Goal: Ask a question: Seek information or help from site administrators or community

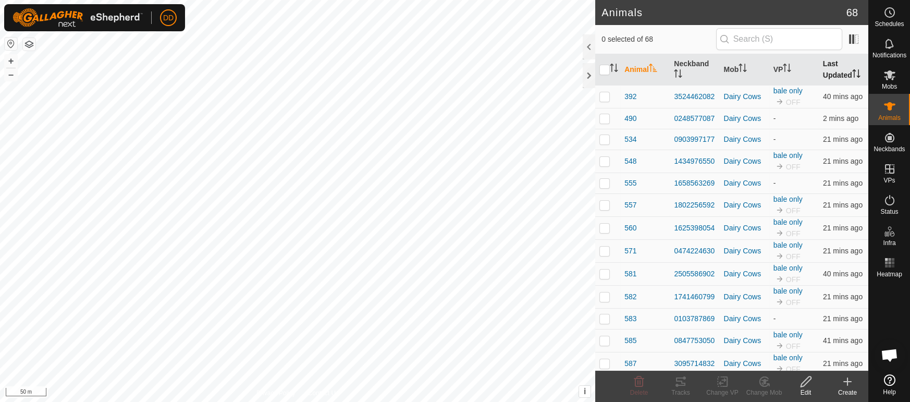
click at [839, 70] on th "Last Updated" at bounding box center [844, 69] width 50 height 31
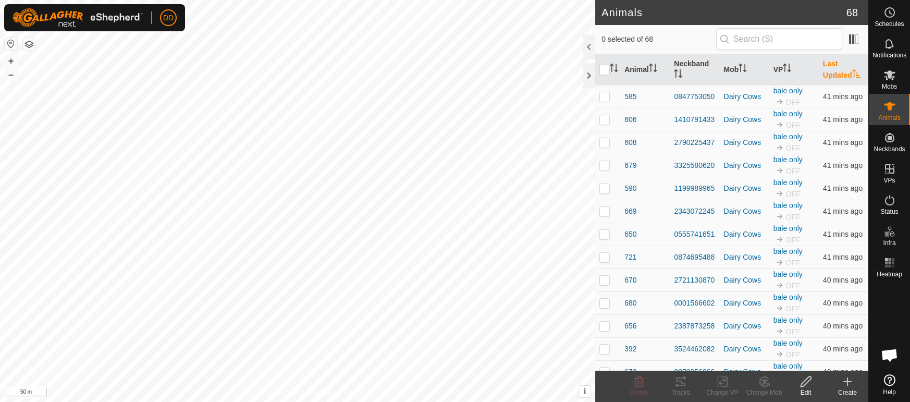
click at [839, 70] on th "Last Updated" at bounding box center [844, 69] width 50 height 31
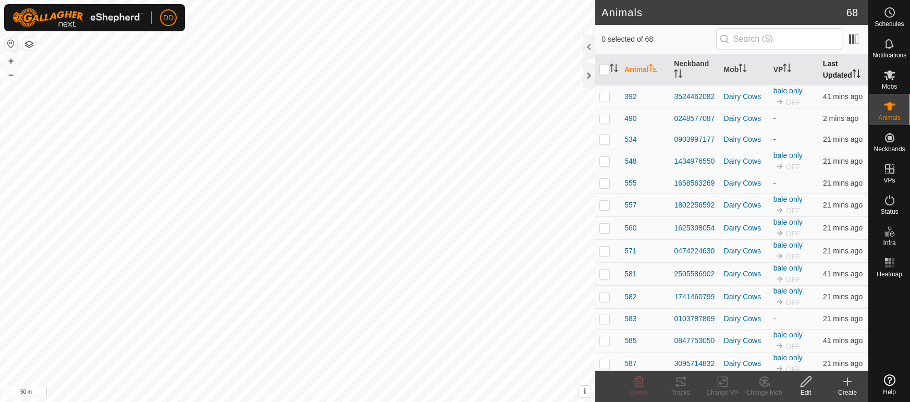
click at [847, 70] on th "Last Updated" at bounding box center [844, 69] width 50 height 31
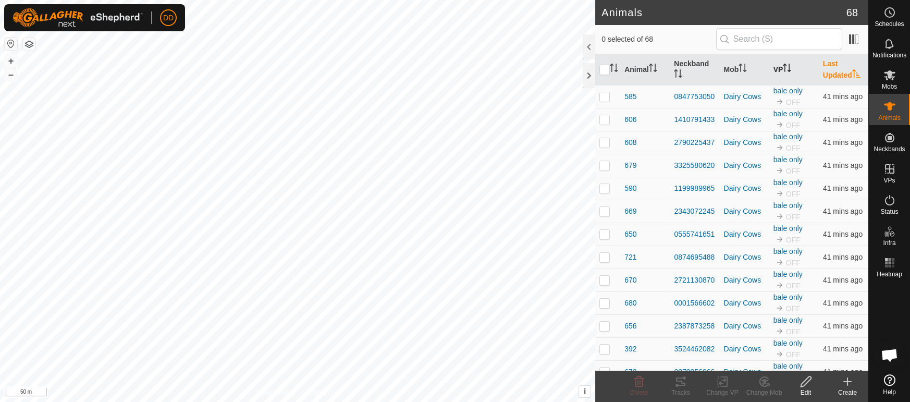
click at [782, 69] on th "VP" at bounding box center [794, 69] width 50 height 31
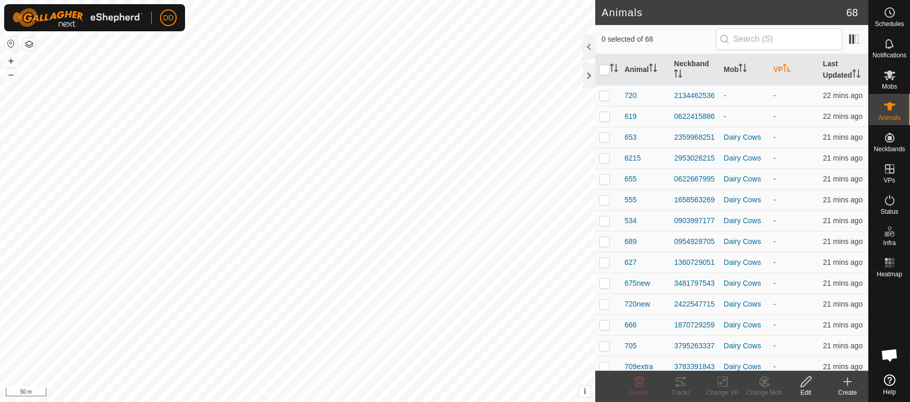
click at [782, 69] on th "VP" at bounding box center [794, 69] width 50 height 31
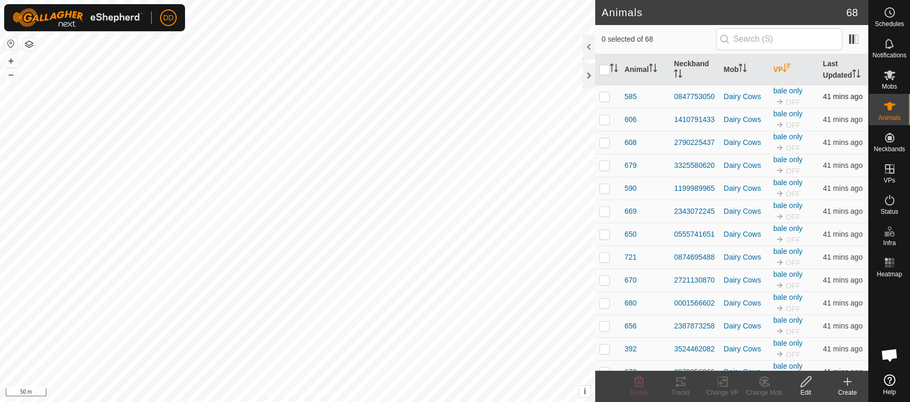
click at [601, 93] on p-checkbox at bounding box center [604, 96] width 10 height 8
checkbox input "true"
click at [684, 388] on div "Tracks" at bounding box center [681, 392] width 42 height 9
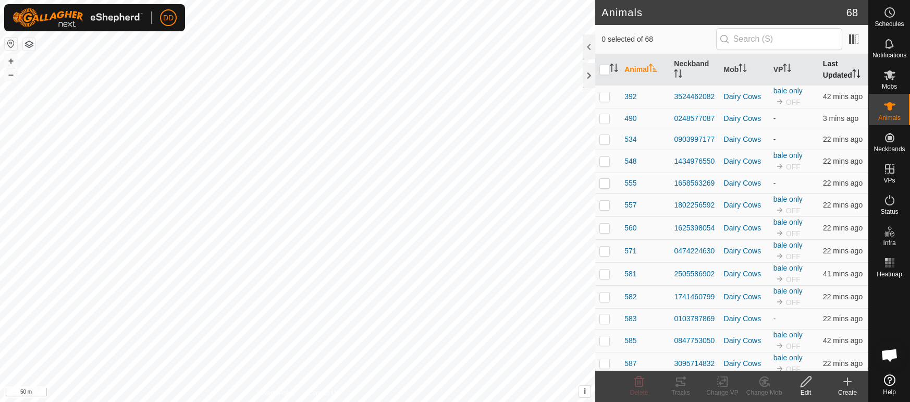
click at [836, 62] on th "Last Updated" at bounding box center [844, 69] width 50 height 31
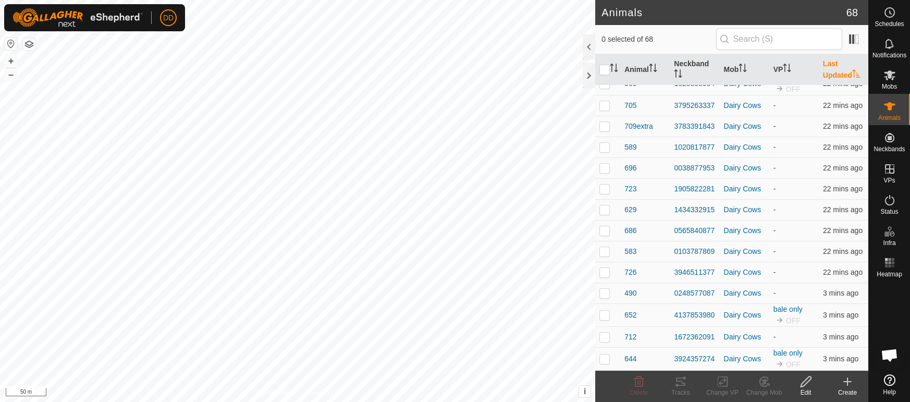
scroll to position [1235, 0]
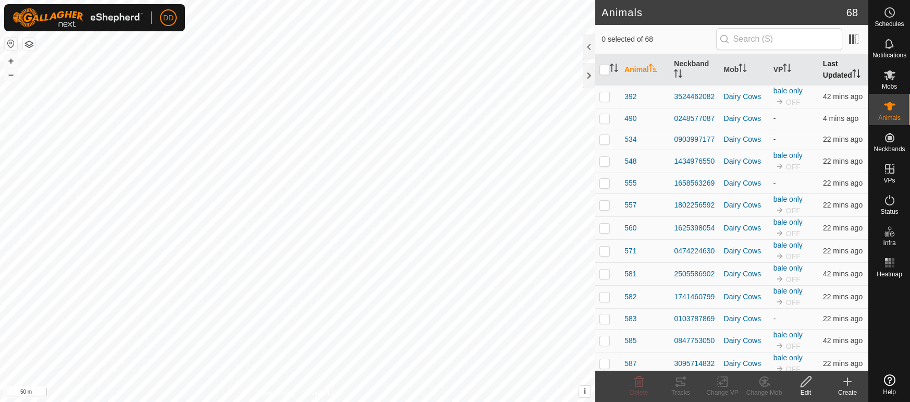
click at [828, 73] on th "Last Updated" at bounding box center [844, 69] width 50 height 31
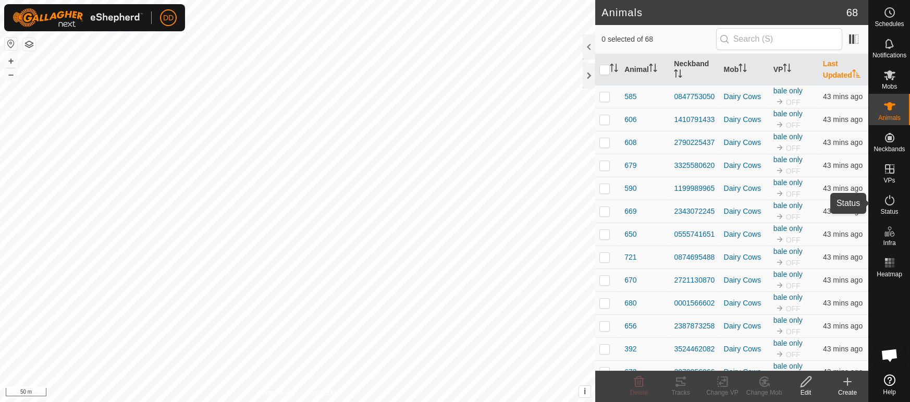
click at [897, 210] on span "Status" at bounding box center [889, 212] width 18 height 6
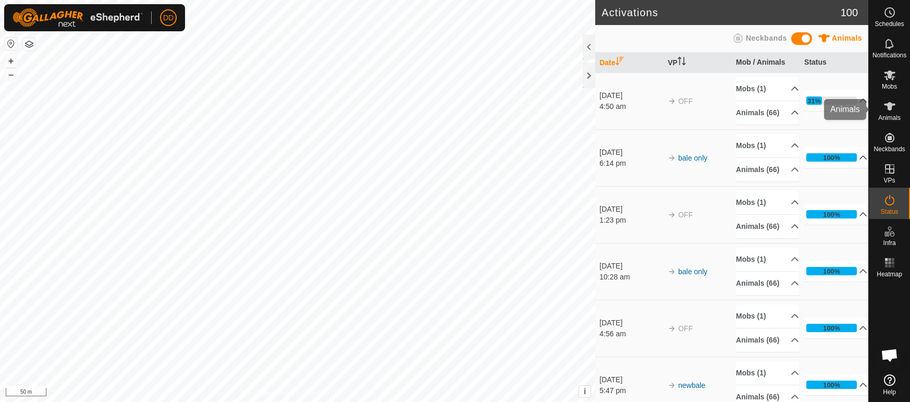
click at [887, 115] on span "Animals" at bounding box center [889, 118] width 22 height 6
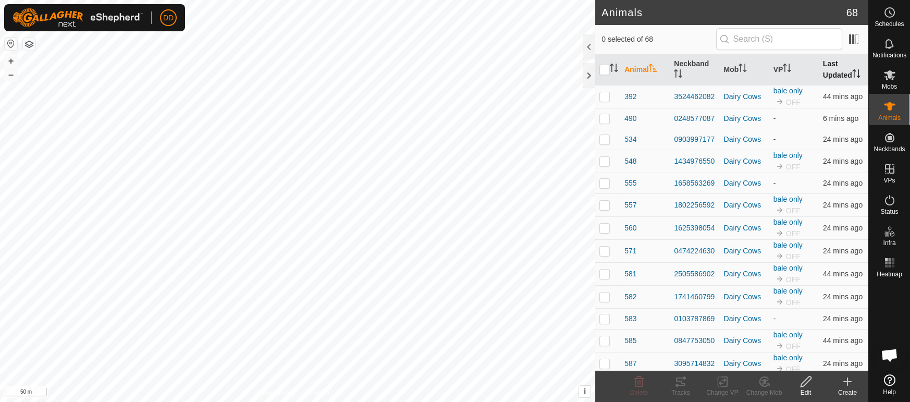
click at [837, 74] on th "Last Updated" at bounding box center [844, 69] width 50 height 31
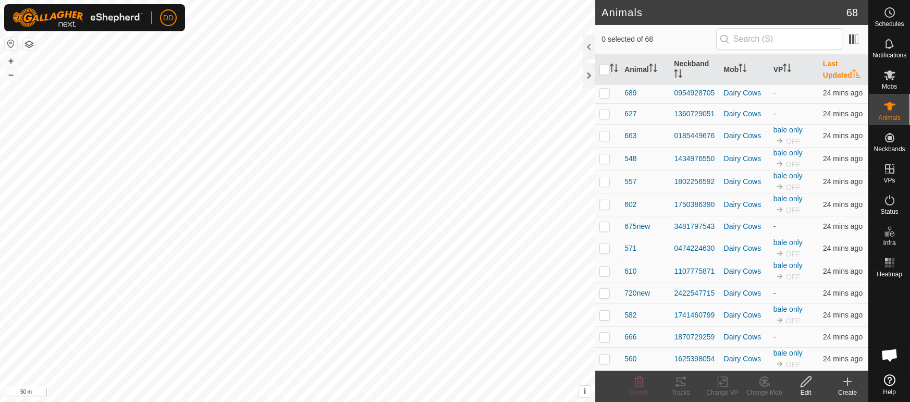
scroll to position [980, 0]
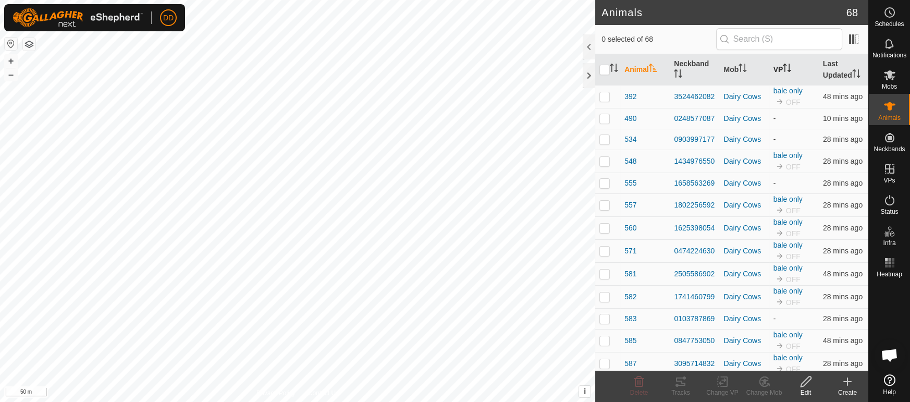
click at [782, 63] on th "VP" at bounding box center [794, 69] width 50 height 31
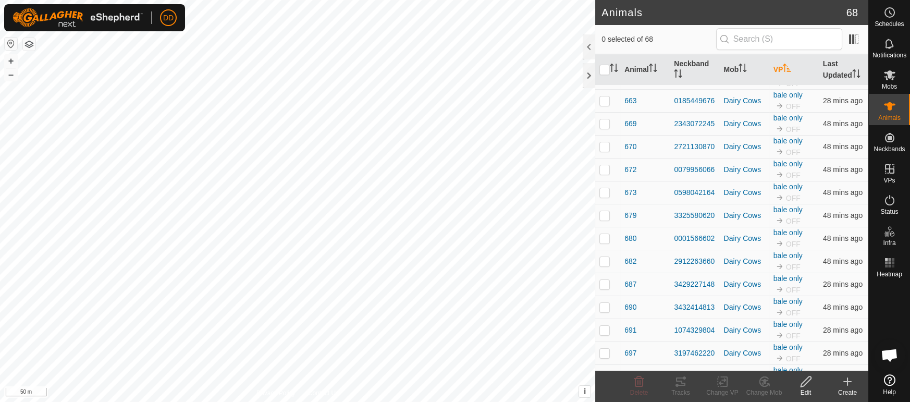
scroll to position [1235, 0]
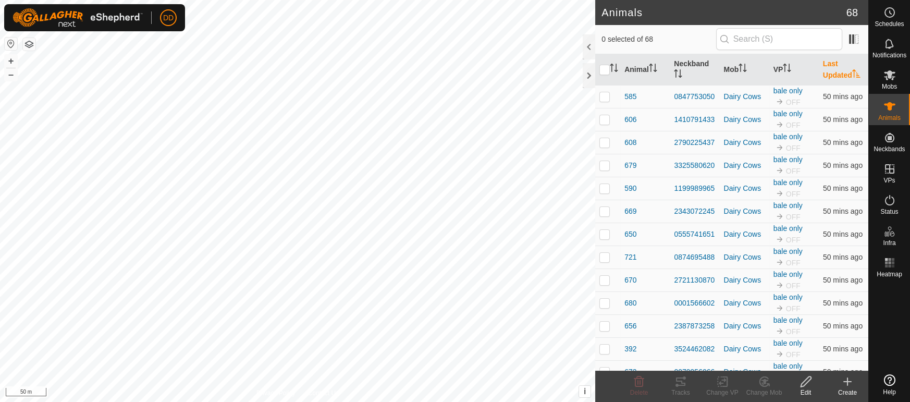
click at [836, 80] on th "Last Updated" at bounding box center [844, 69] width 50 height 31
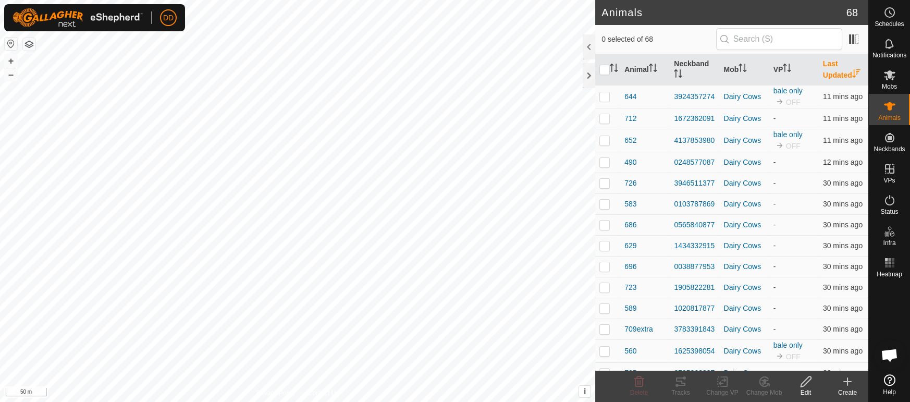
click at [836, 80] on th "Last Updated" at bounding box center [844, 69] width 50 height 31
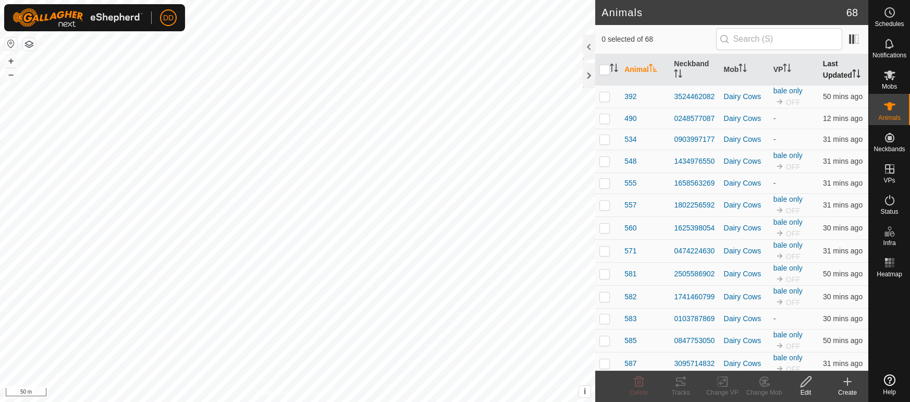
click at [831, 73] on th "Last Updated" at bounding box center [844, 69] width 50 height 31
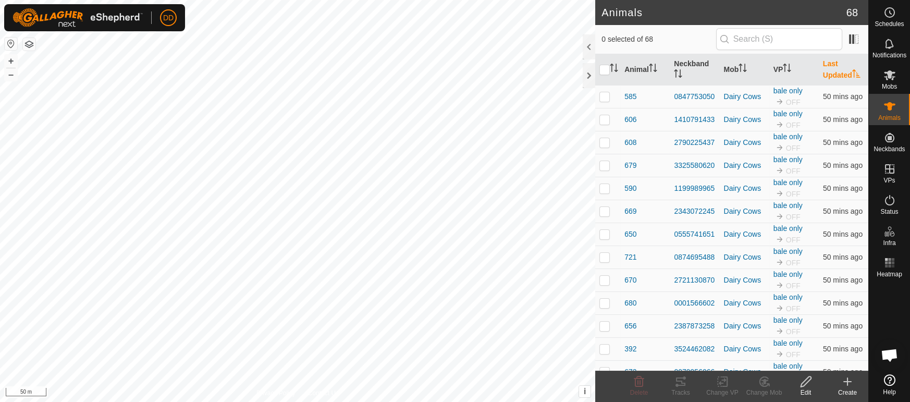
click at [831, 73] on th "Last Updated" at bounding box center [844, 69] width 50 height 31
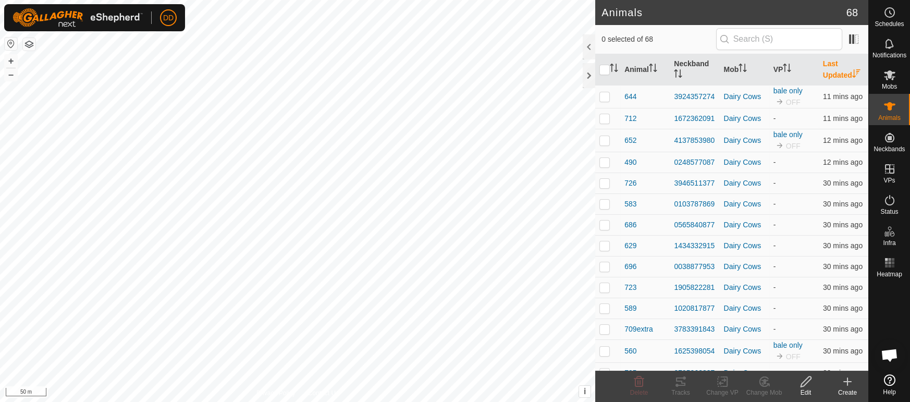
click at [831, 73] on th "Last Updated" at bounding box center [844, 69] width 50 height 31
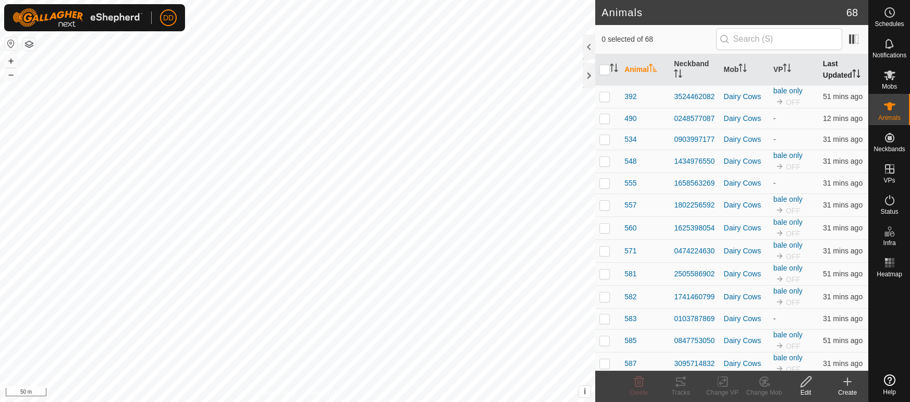
click at [838, 69] on th "Last Updated" at bounding box center [844, 69] width 50 height 31
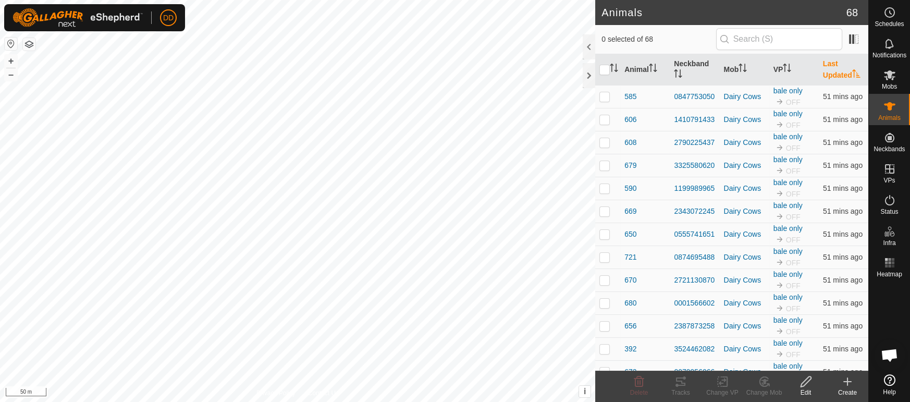
click at [838, 69] on th "Last Updated" at bounding box center [844, 69] width 50 height 31
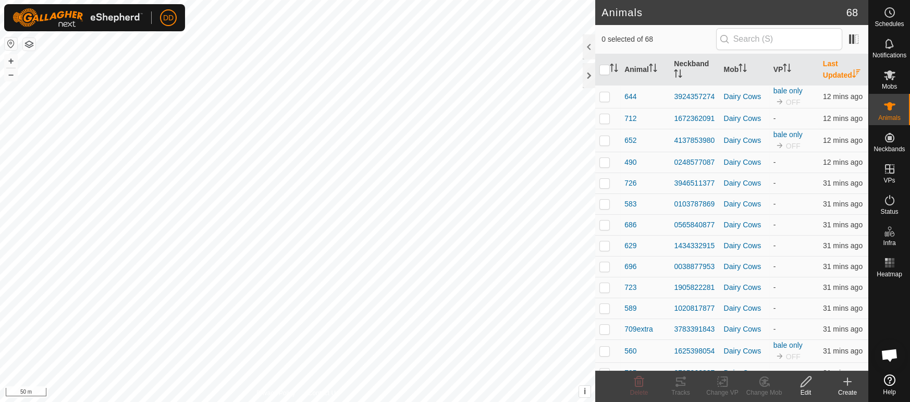
click at [838, 69] on th "Last Updated" at bounding box center [844, 69] width 50 height 31
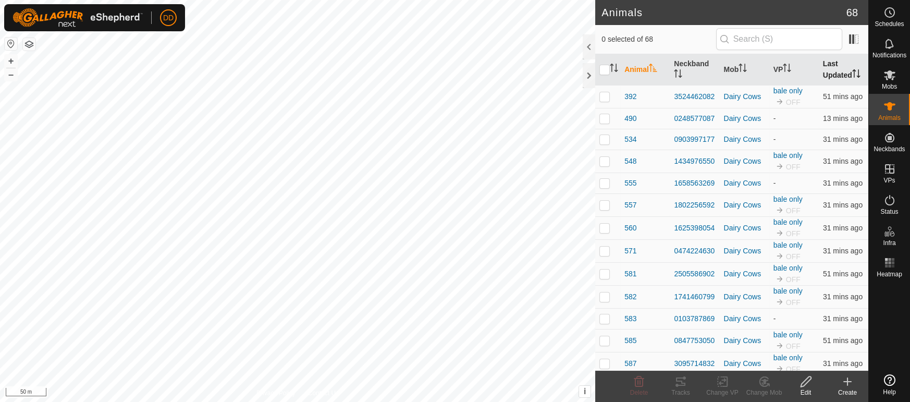
click at [843, 76] on th "Last Updated" at bounding box center [844, 69] width 50 height 31
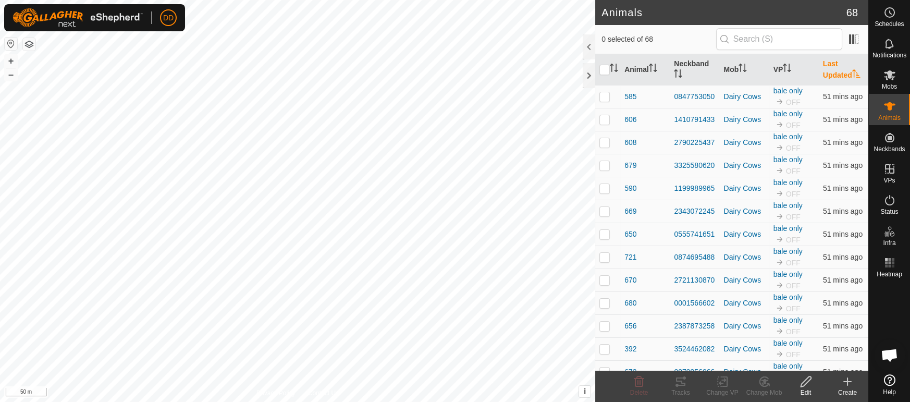
click at [843, 76] on th "Last Updated" at bounding box center [844, 69] width 50 height 31
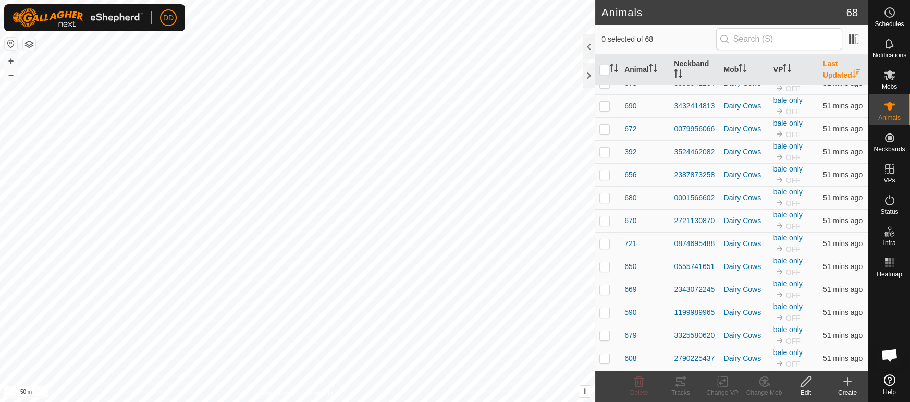
scroll to position [1235, 0]
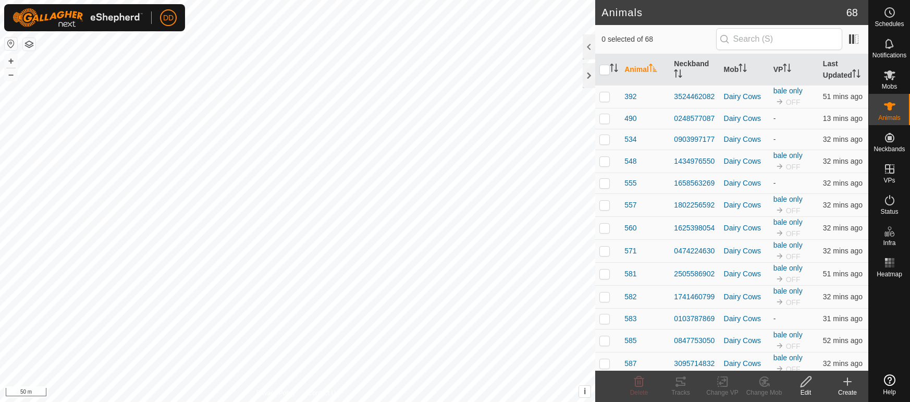
click at [847, 70] on th "Last Updated" at bounding box center [844, 69] width 50 height 31
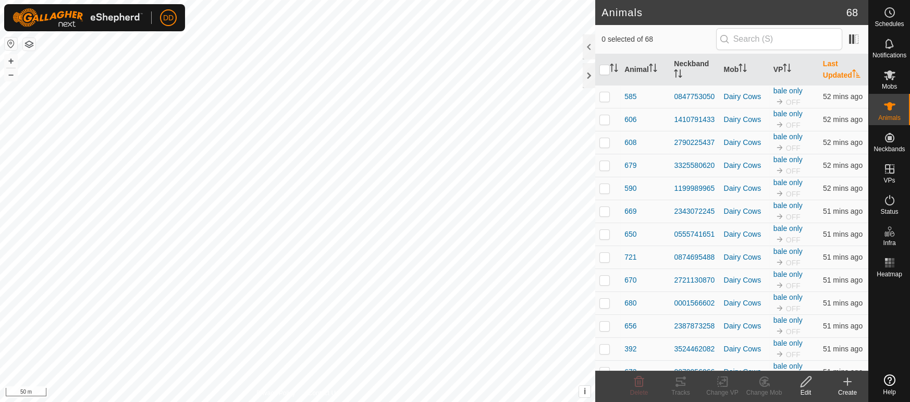
click at [847, 70] on th "Last Updated" at bounding box center [844, 69] width 50 height 31
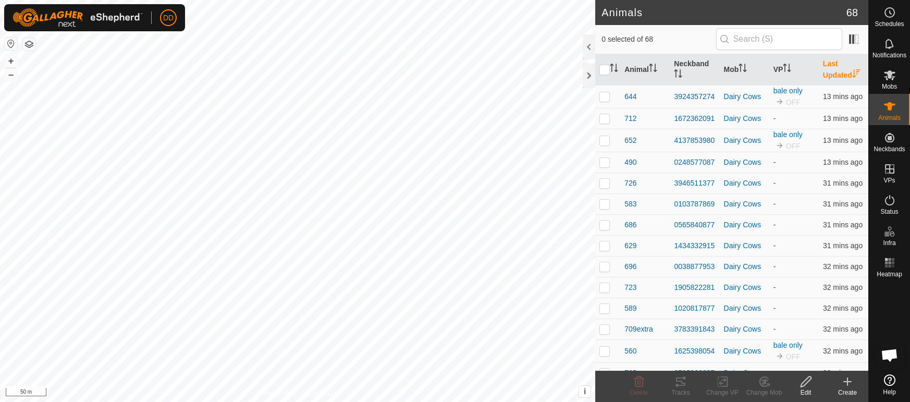
click at [847, 70] on th "Last Updated" at bounding box center [844, 69] width 50 height 31
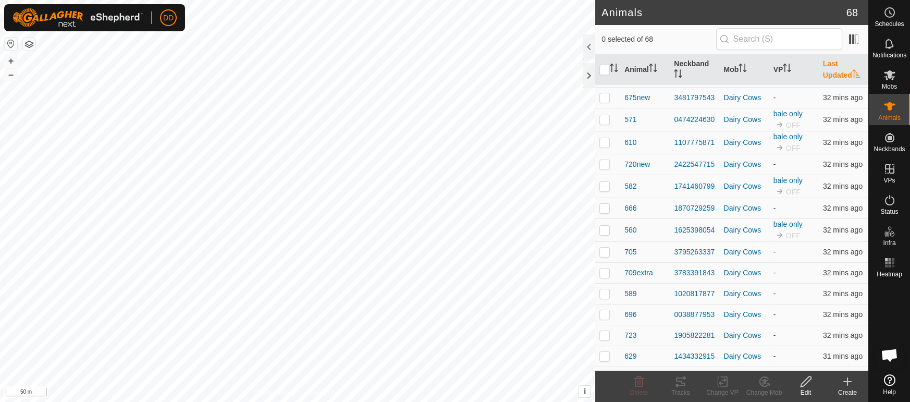
scroll to position [1235, 0]
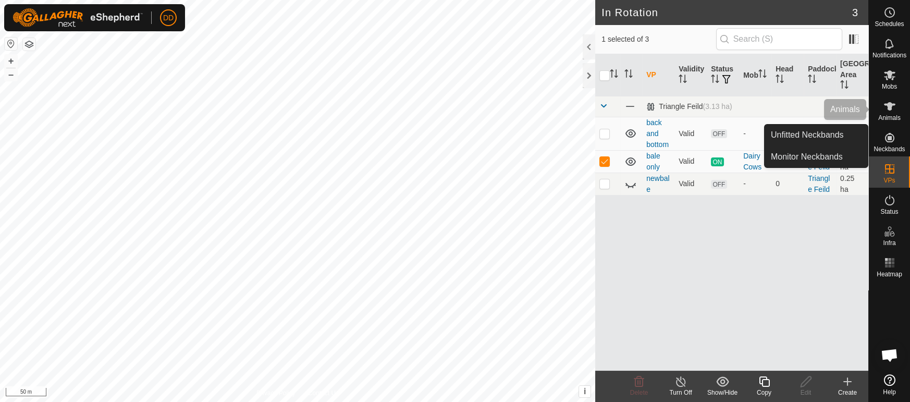
click at [899, 104] on div "Animals" at bounding box center [889, 109] width 41 height 31
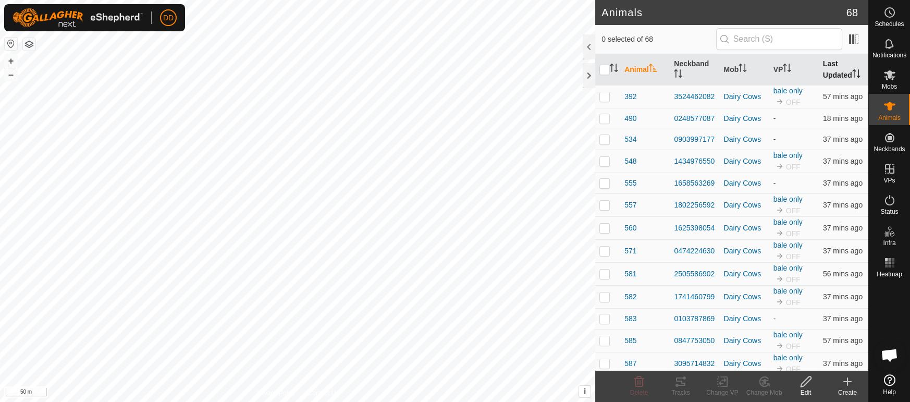
click at [842, 70] on th "Last Updated" at bounding box center [844, 69] width 50 height 31
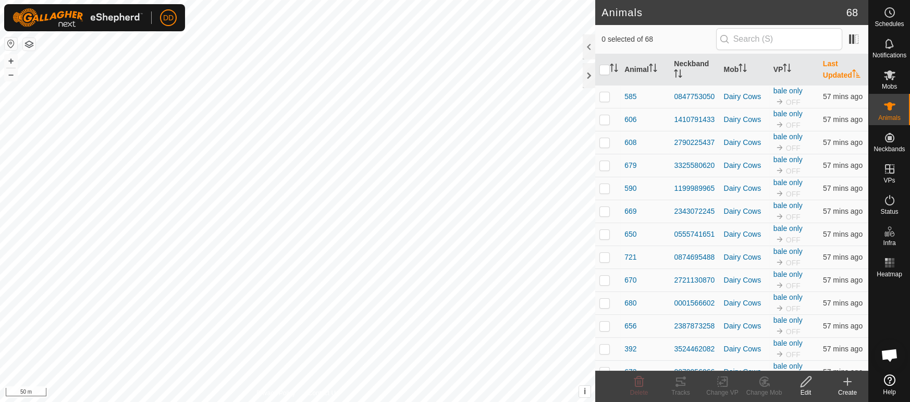
click at [842, 70] on th "Last Updated" at bounding box center [844, 69] width 50 height 31
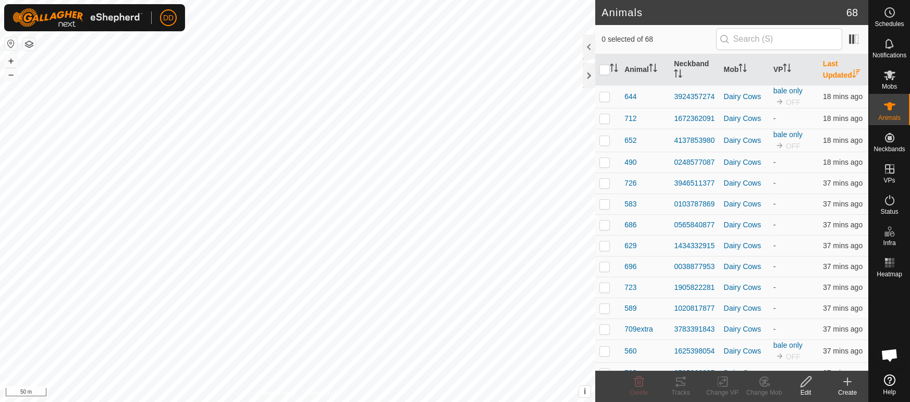
click at [842, 70] on th "Last Updated" at bounding box center [844, 69] width 50 height 31
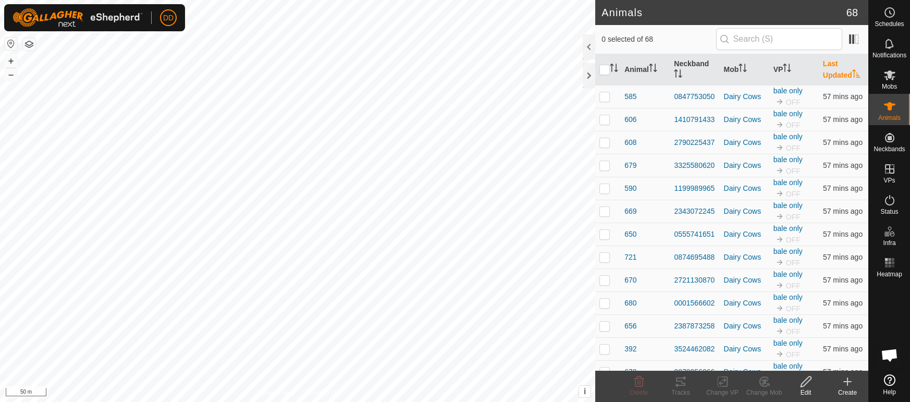
click at [890, 384] on icon at bounding box center [889, 379] width 11 height 11
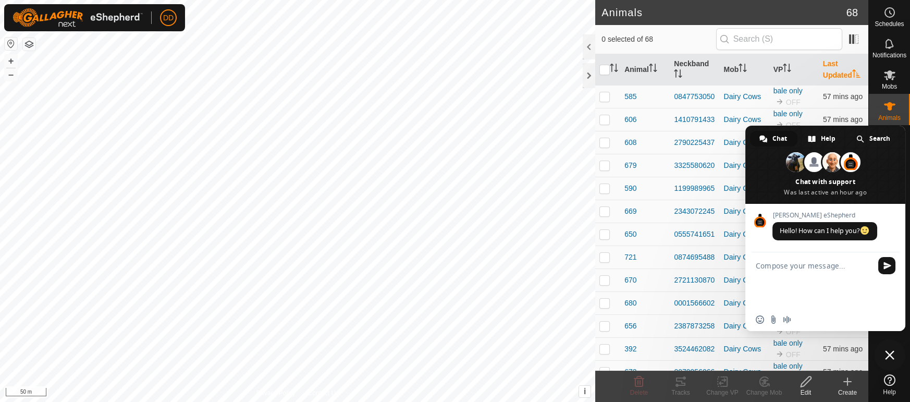
type textarea "morning, any idea why collars arnt talking? been about an hour of trying to tur…"
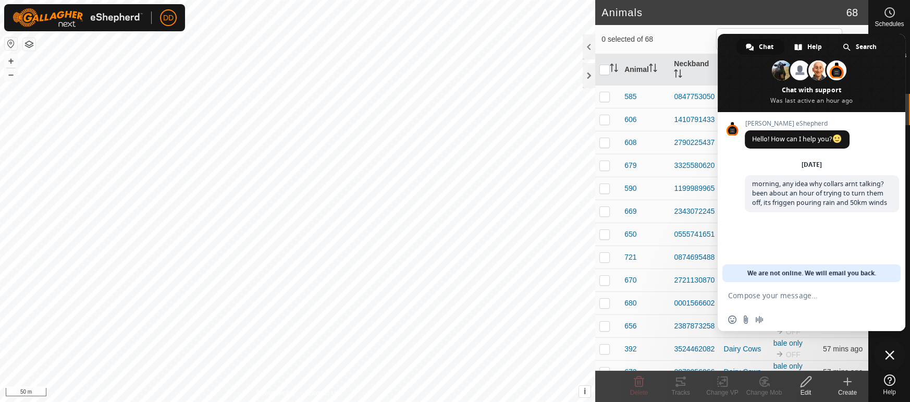
drag, startPoint x: 889, startPoint y: 70, endPoint x: 804, endPoint y: 164, distance: 126.9
click at [804, 164] on div "Chat Help Search [PERSON_NAME] [PERSON_NAME] And 14 more Chat with support Was …" at bounding box center [812, 182] width 188 height 297
click at [894, 93] on span at bounding box center [812, 73] width 188 height 78
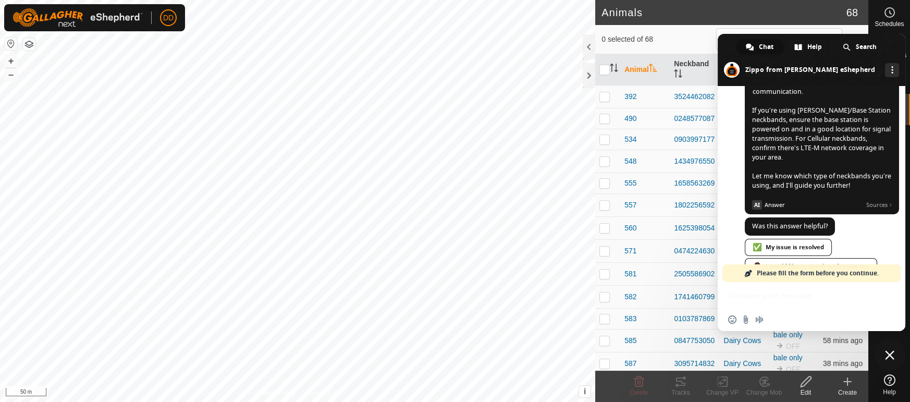
click at [897, 266] on div "Please fill the form before you continue." at bounding box center [811, 273] width 178 height 18
click at [892, 44] on span at bounding box center [812, 60] width 188 height 52
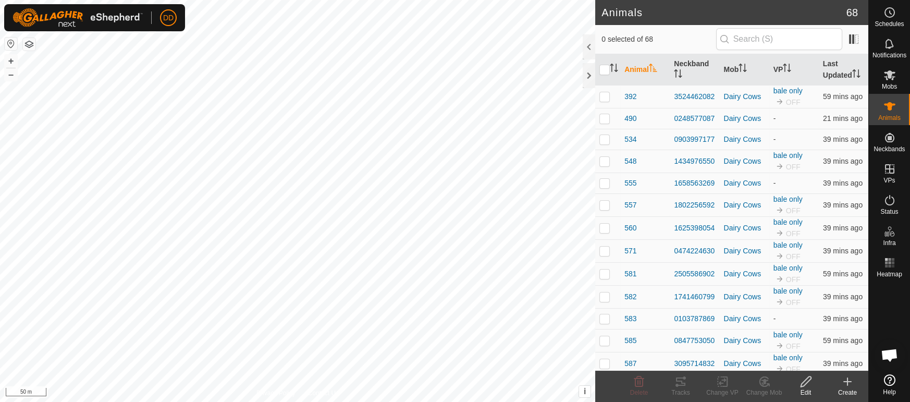
scroll to position [327, 0]
click at [857, 71] on icon "Activate to sort" at bounding box center [856, 73] width 8 height 8
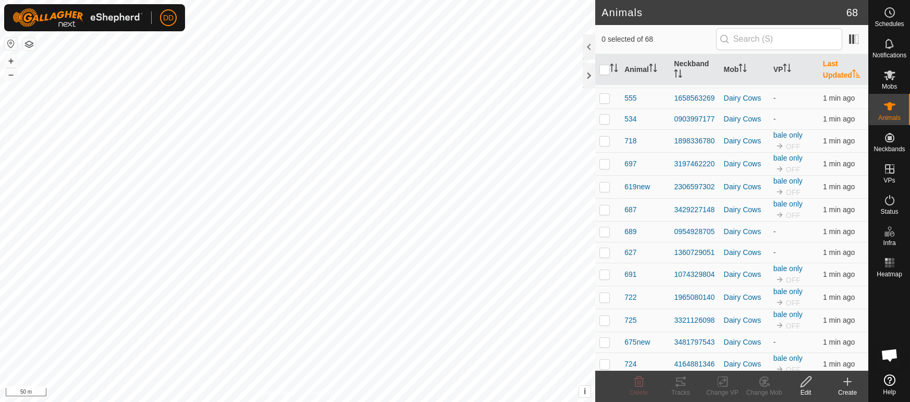
scroll to position [1235, 0]
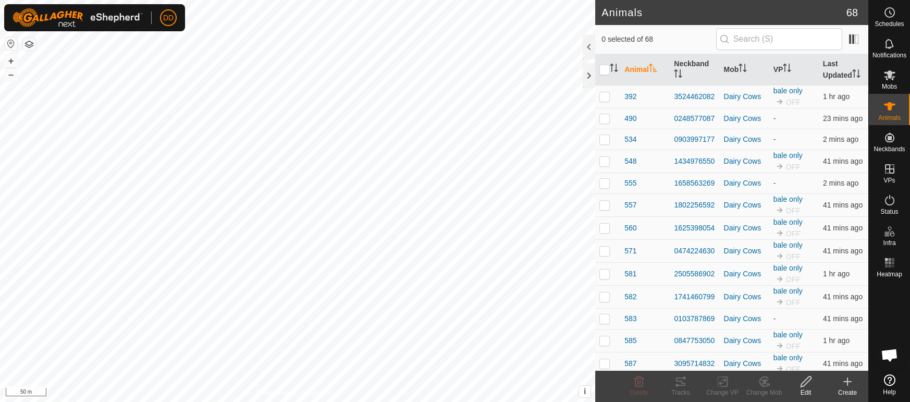
scroll to position [327, 0]
click at [837, 71] on th "Last Updated" at bounding box center [844, 69] width 50 height 31
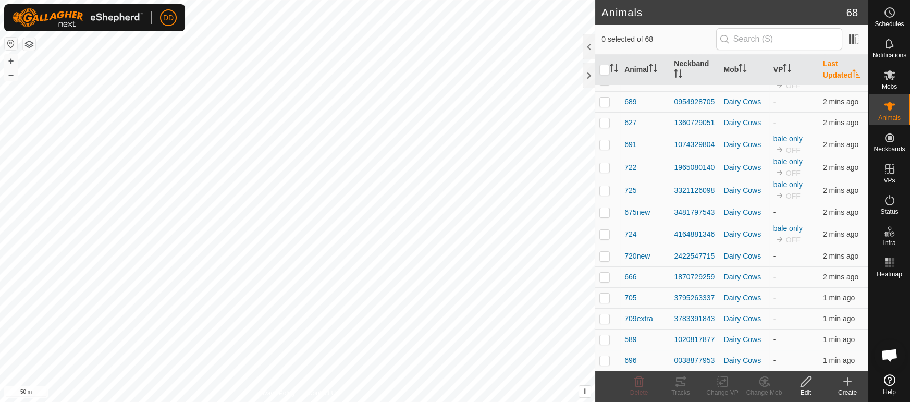
scroll to position [1235, 0]
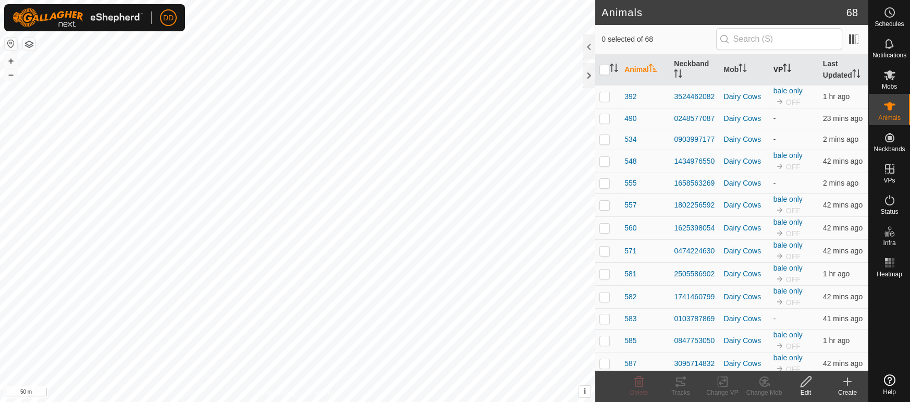
click at [783, 72] on th "VP" at bounding box center [794, 69] width 50 height 31
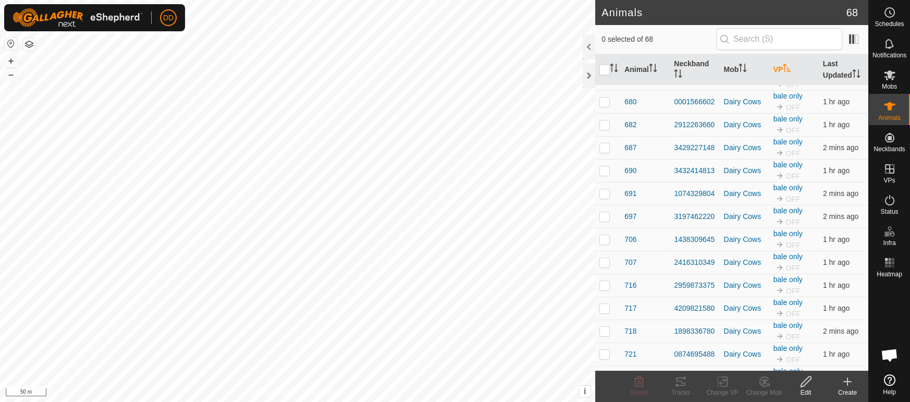
scroll to position [1235, 0]
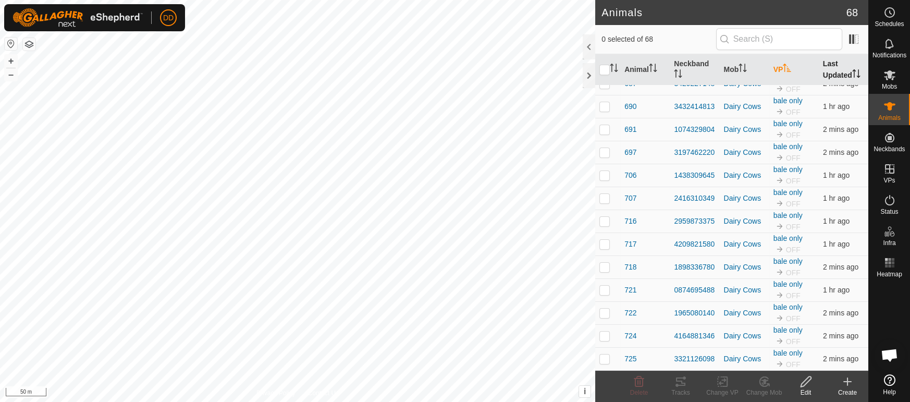
click at [852, 80] on th "Last Updated" at bounding box center [844, 69] width 50 height 31
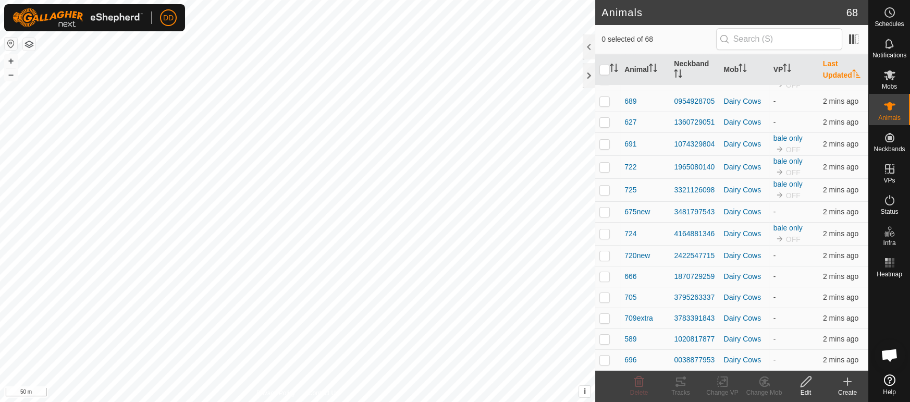
scroll to position [0, 0]
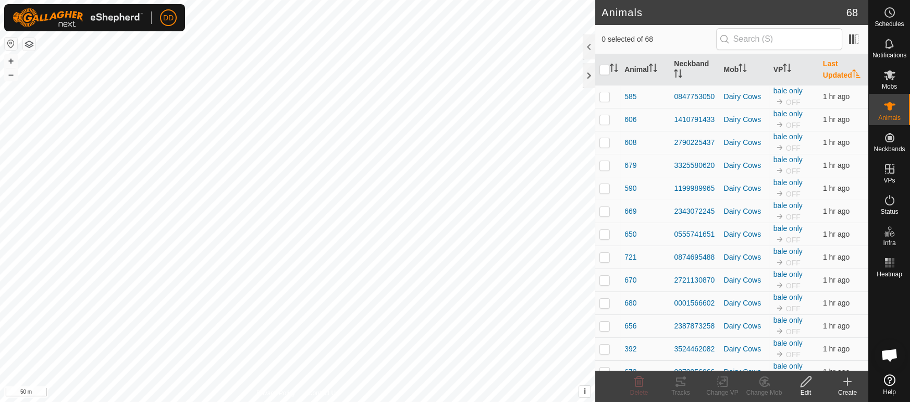
click at [848, 73] on th "Last Updated" at bounding box center [844, 69] width 50 height 31
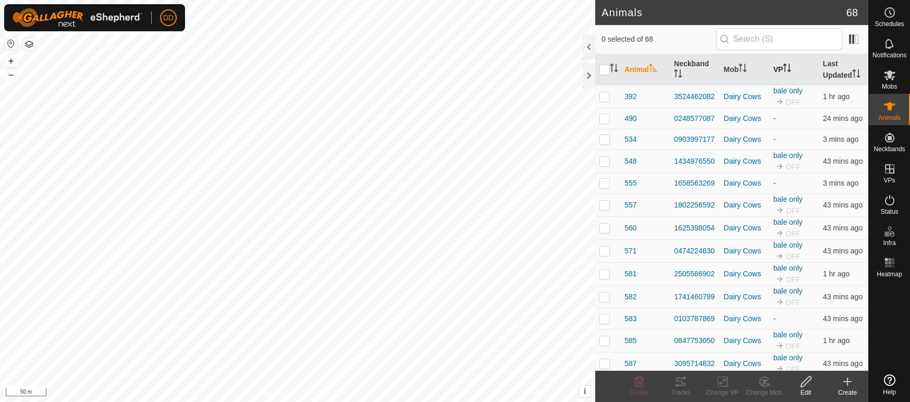
click at [793, 70] on th "VP" at bounding box center [794, 69] width 50 height 31
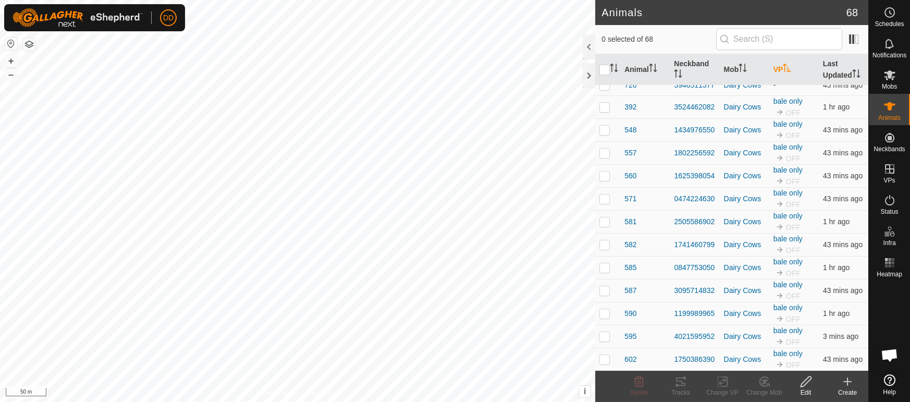
scroll to position [473, 0]
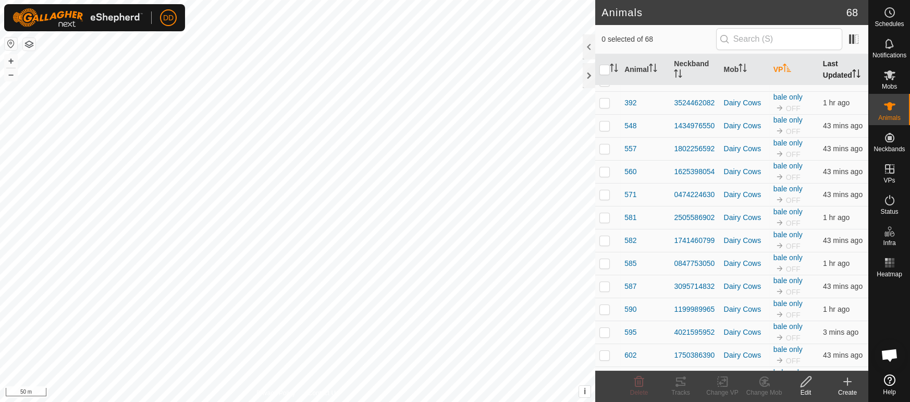
click at [829, 69] on th "Last Updated" at bounding box center [844, 69] width 50 height 31
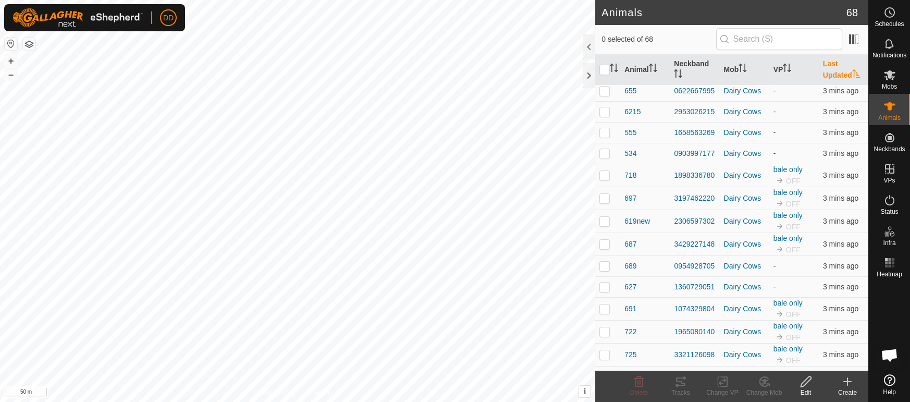
scroll to position [1235, 0]
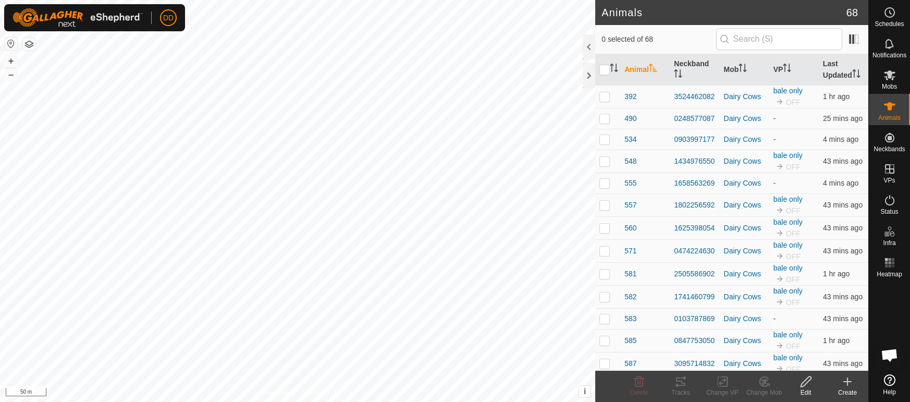
scroll to position [338, 0]
click at [833, 76] on th "Last Updated" at bounding box center [844, 69] width 50 height 31
click at [839, 70] on th "Last Updated" at bounding box center [844, 69] width 50 height 31
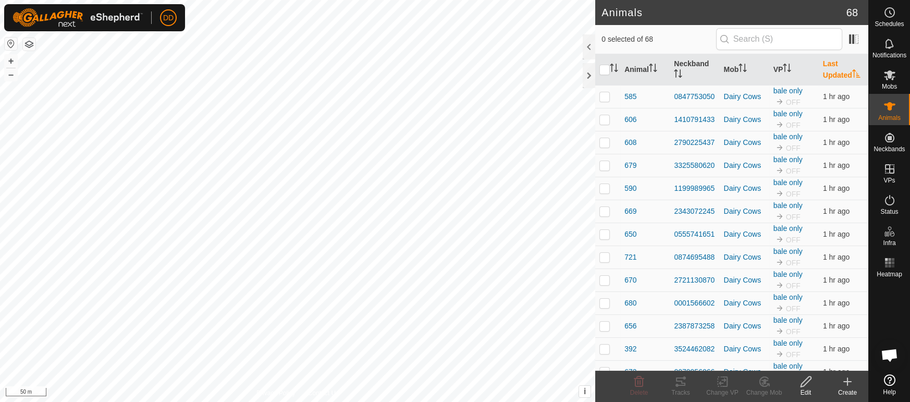
scroll to position [338, 0]
click at [839, 70] on th "Last Updated" at bounding box center [844, 69] width 50 height 31
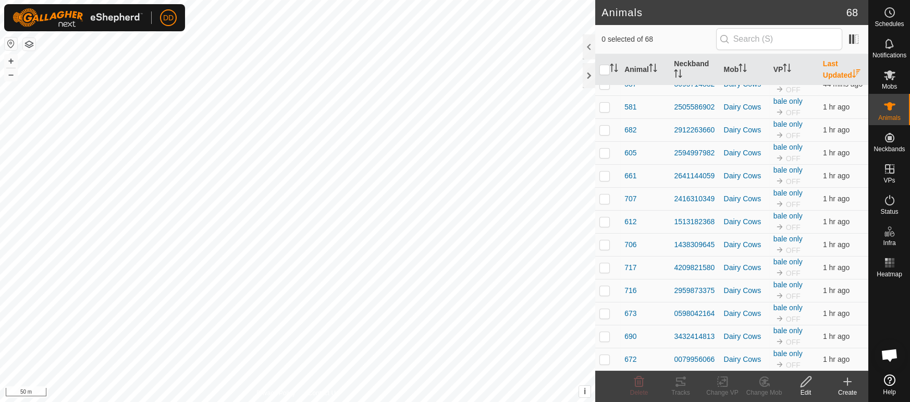
scroll to position [1235, 0]
click at [890, 206] on es-activation-svg-icon at bounding box center [889, 200] width 19 height 17
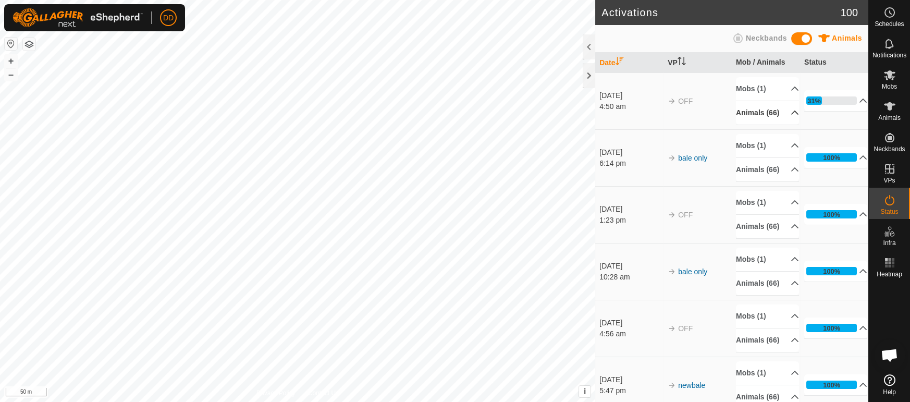
click at [778, 113] on p-accordion-header "Animals (66)" at bounding box center [767, 112] width 63 height 23
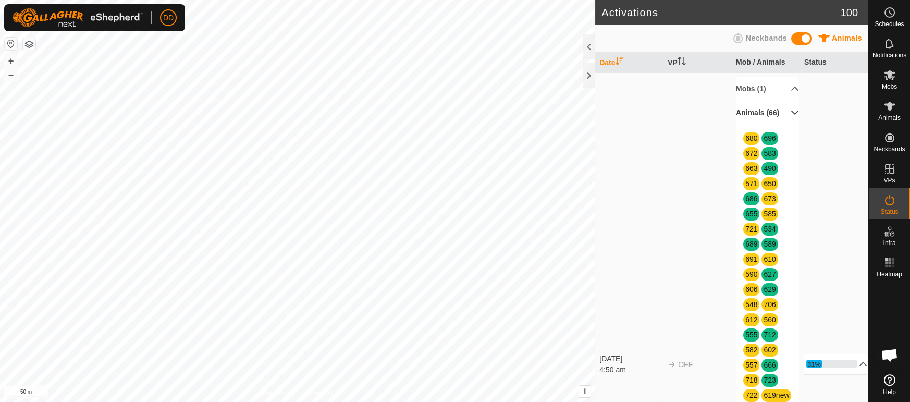
click at [778, 113] on p-accordion-header "Animals (66)" at bounding box center [767, 112] width 63 height 23
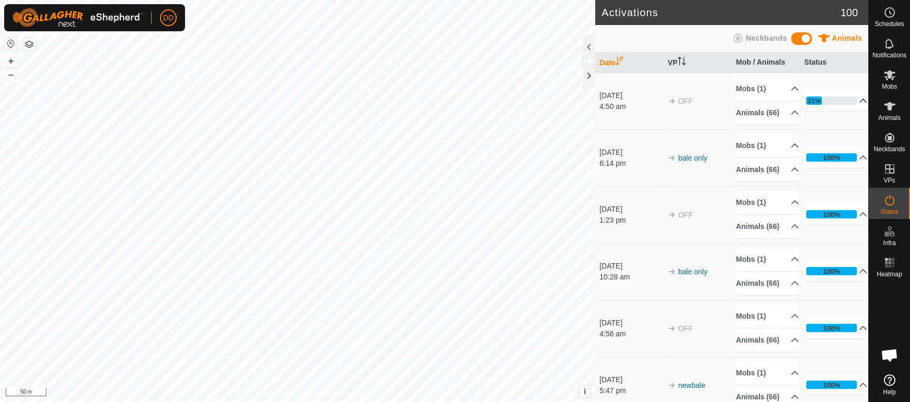
click at [860, 100] on icon at bounding box center [863, 101] width 7 height 4
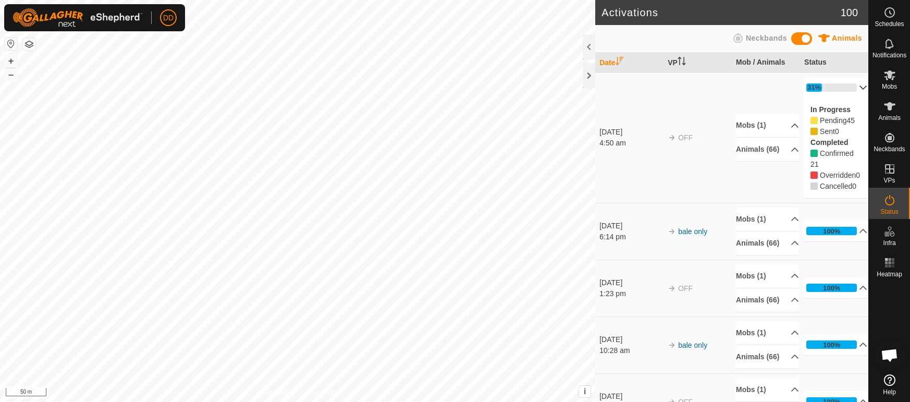
click at [856, 88] on p-accordion-header "31%" at bounding box center [835, 87] width 63 height 21
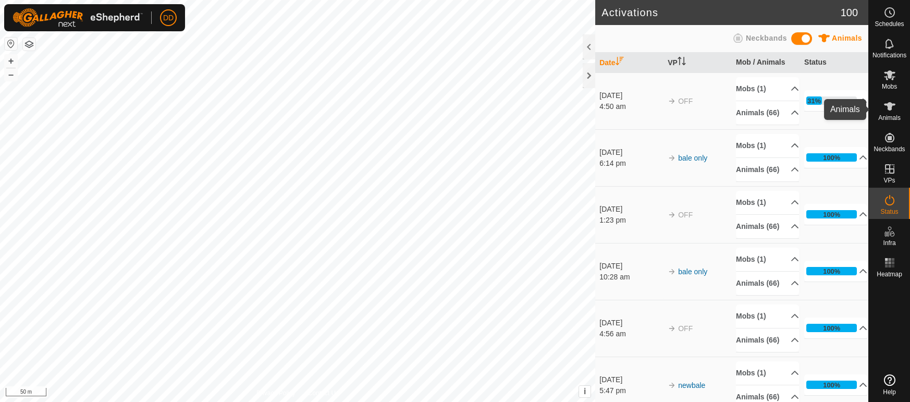
click at [887, 115] on span "Animals" at bounding box center [889, 118] width 22 height 6
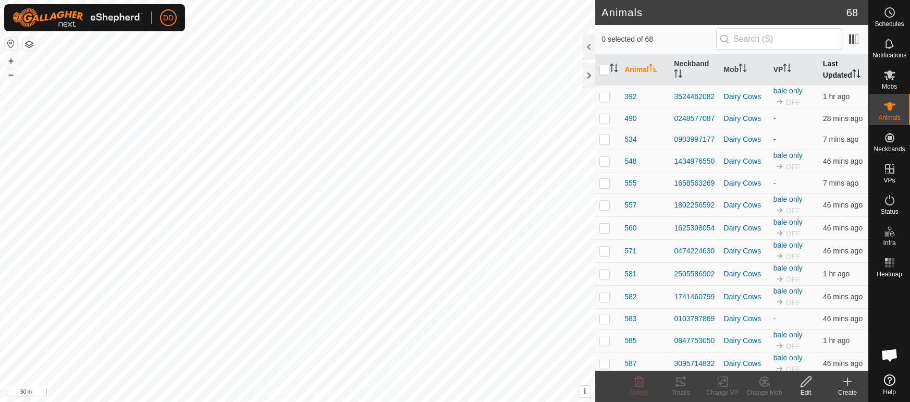
scroll to position [338, 0]
click at [834, 72] on th "Last Updated" at bounding box center [844, 69] width 50 height 31
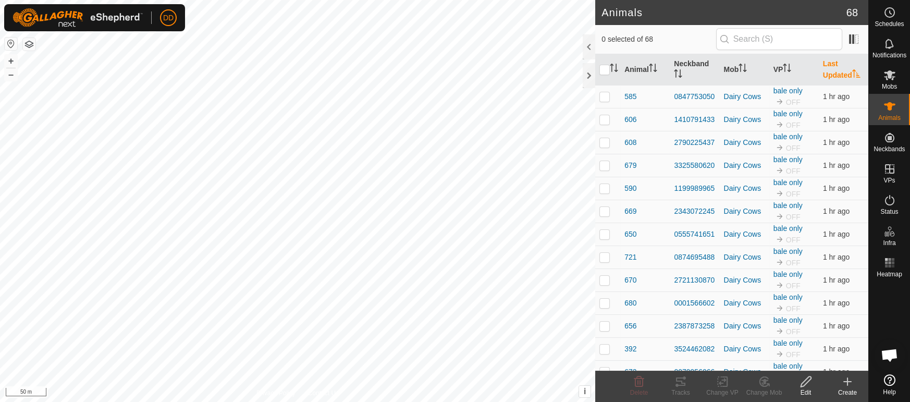
click at [834, 72] on th "Last Updated" at bounding box center [844, 69] width 50 height 31
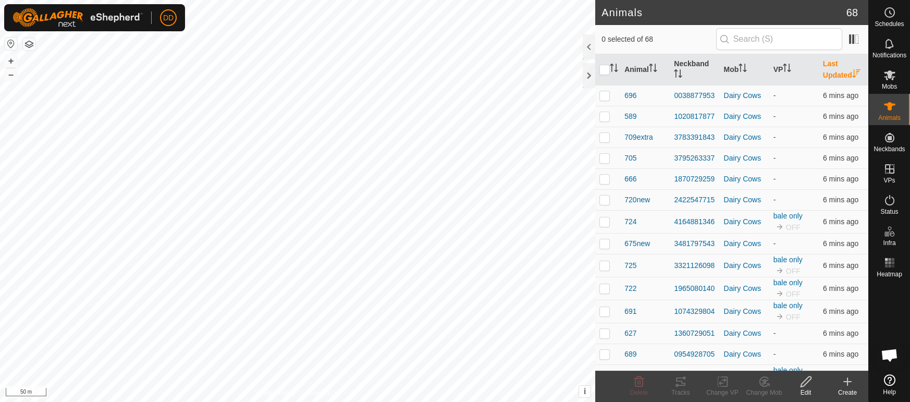
click at [844, 70] on th "Last Updated" at bounding box center [844, 69] width 50 height 31
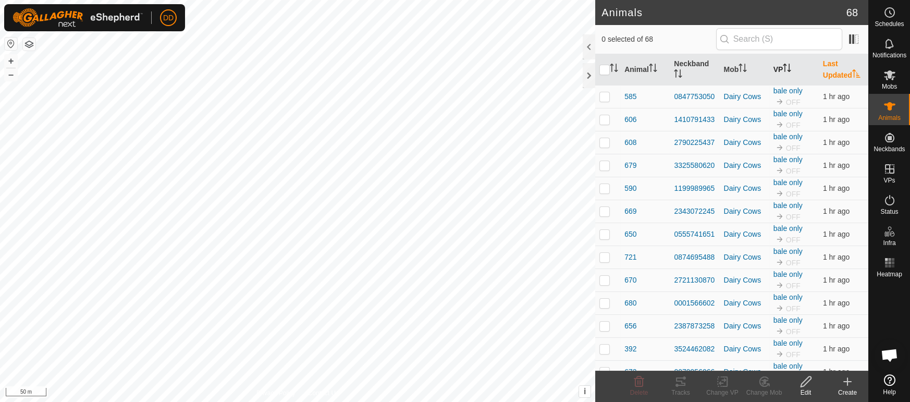
click at [790, 70] on icon "Activate to sort" at bounding box center [789, 68] width 1 height 8
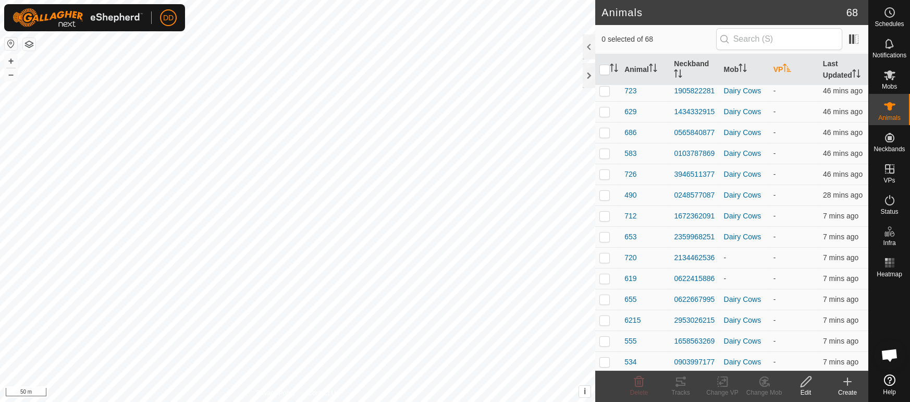
scroll to position [0, 0]
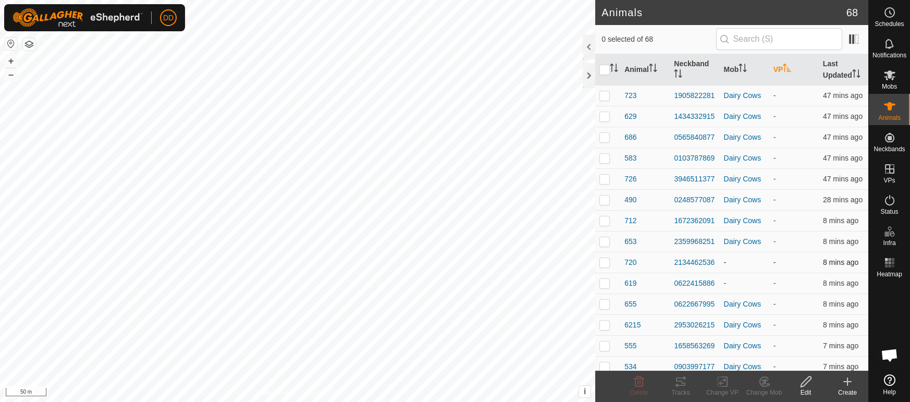
click at [606, 266] on p-checkbox at bounding box center [604, 262] width 10 height 8
checkbox input "false"
click at [601, 287] on p-tablecheckbox at bounding box center [604, 283] width 10 height 8
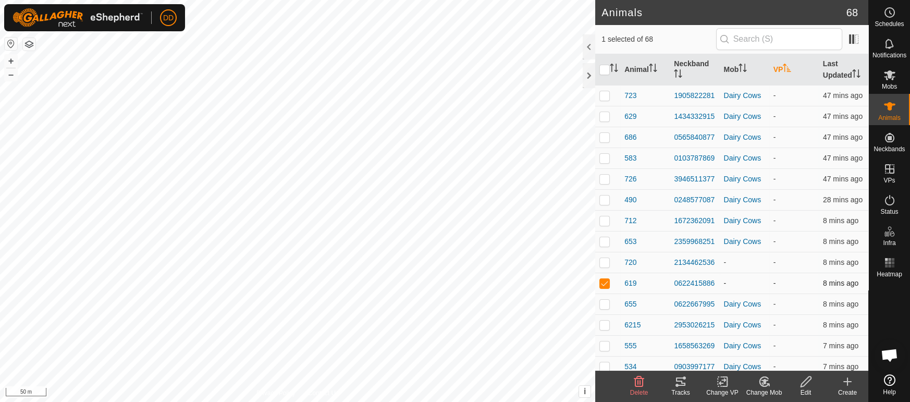
checkbox input "false"
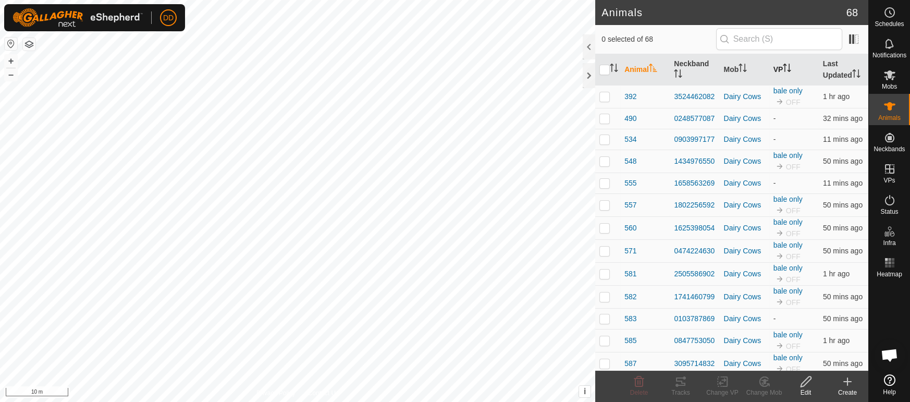
scroll to position [338, 0]
click at [835, 74] on th "Last Updated" at bounding box center [844, 69] width 50 height 31
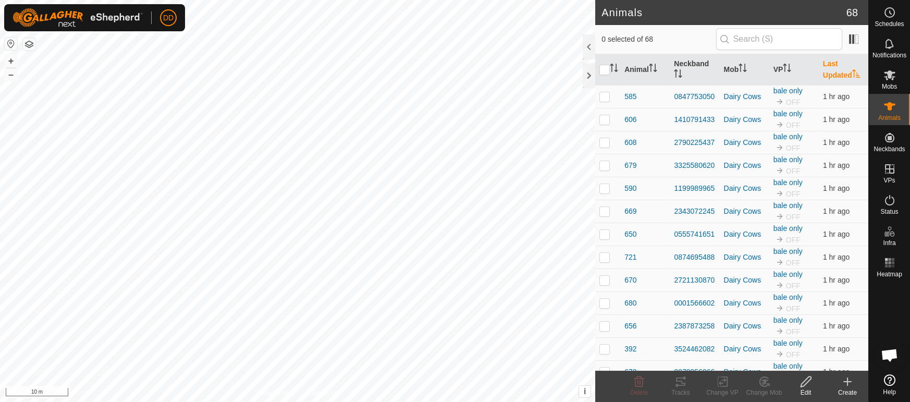
click at [835, 74] on th "Last Updated" at bounding box center [844, 69] width 50 height 31
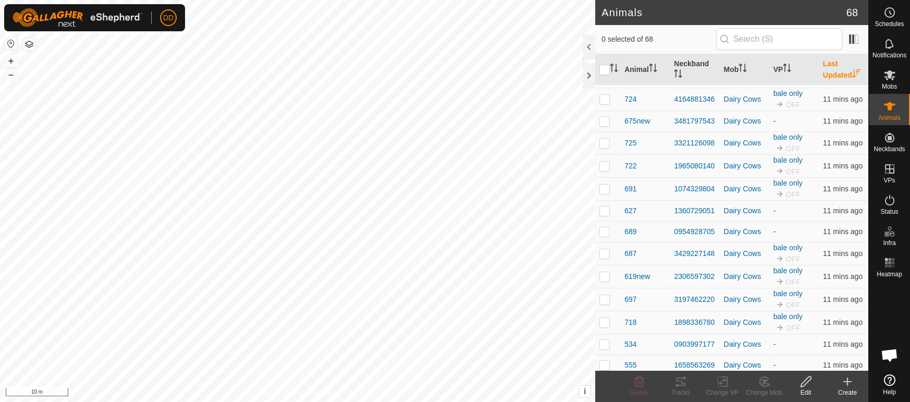
scroll to position [0, 0]
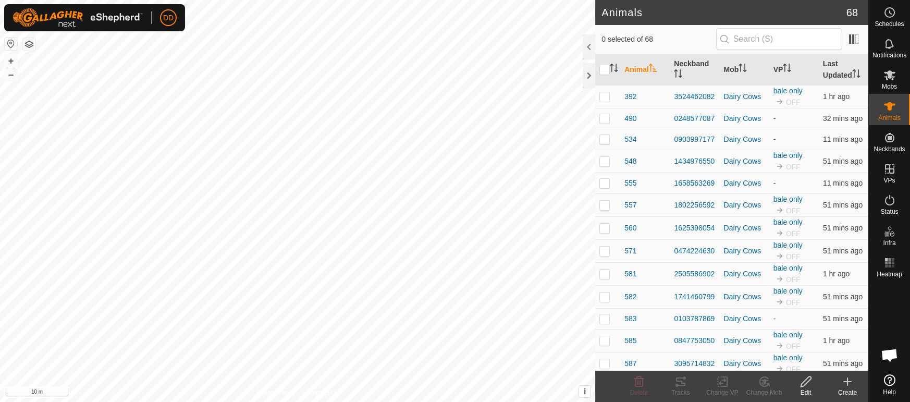
scroll to position [338, 0]
click at [779, 70] on th "VP" at bounding box center [794, 69] width 50 height 31
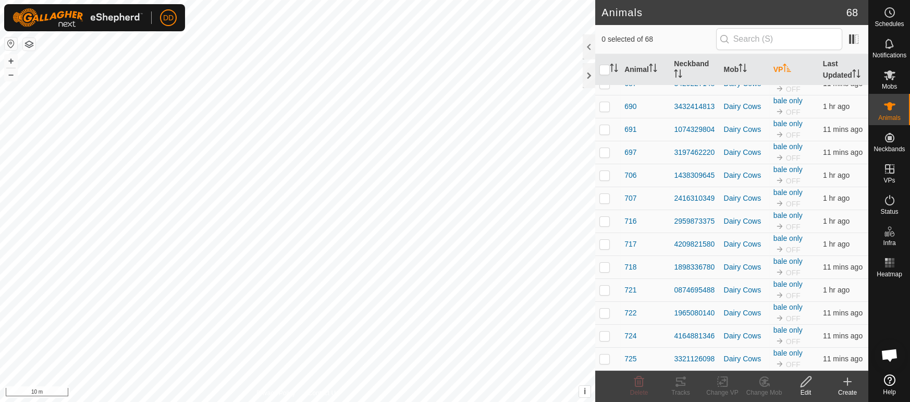
scroll to position [1235, 0]
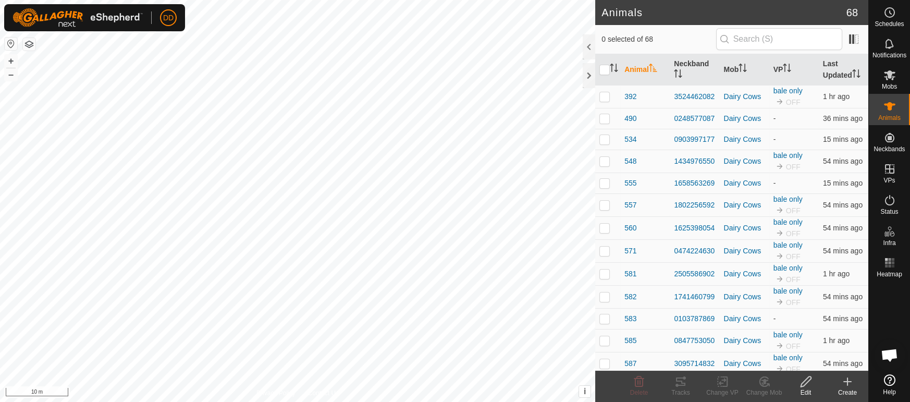
scroll to position [338, 0]
click at [782, 67] on th "VP" at bounding box center [794, 69] width 50 height 31
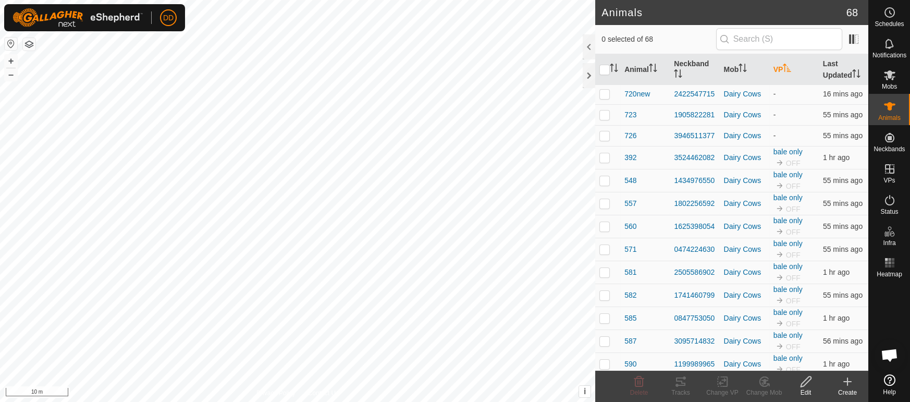
scroll to position [412, 0]
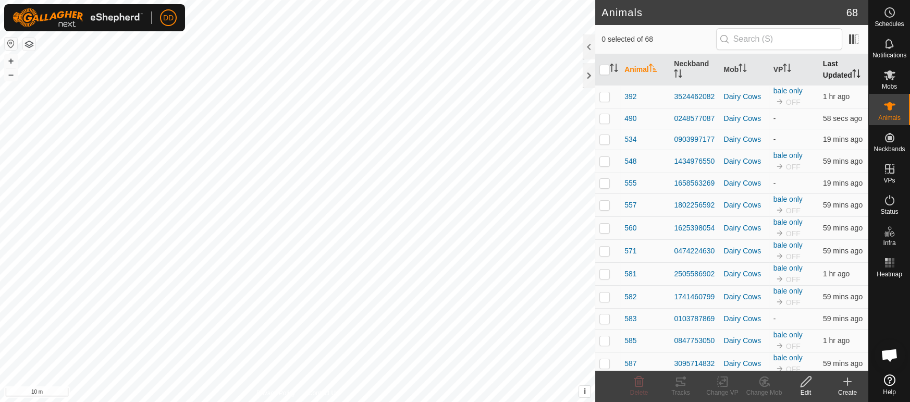
scroll to position [338, 0]
click at [838, 77] on th "Last Updated" at bounding box center [844, 69] width 50 height 31
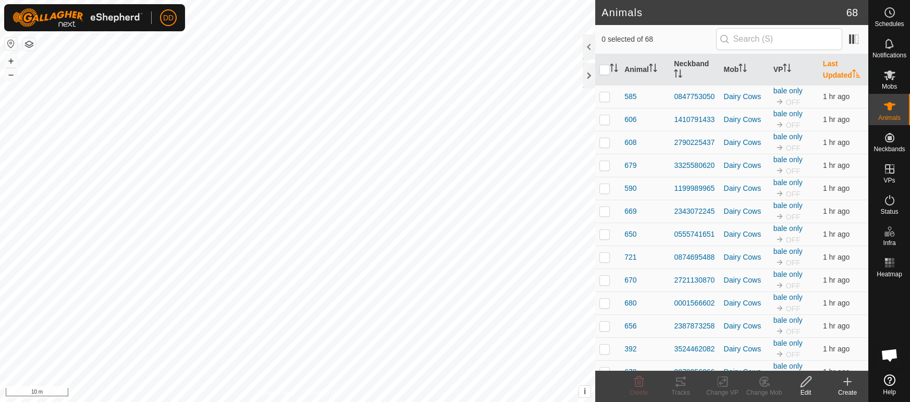
click at [838, 77] on th "Last Updated" at bounding box center [844, 69] width 50 height 31
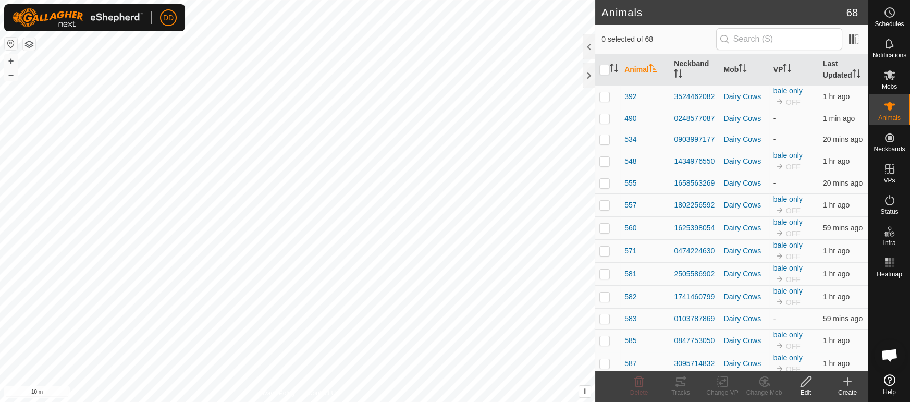
scroll to position [338, 0]
click at [837, 75] on th "Last Updated" at bounding box center [844, 69] width 50 height 31
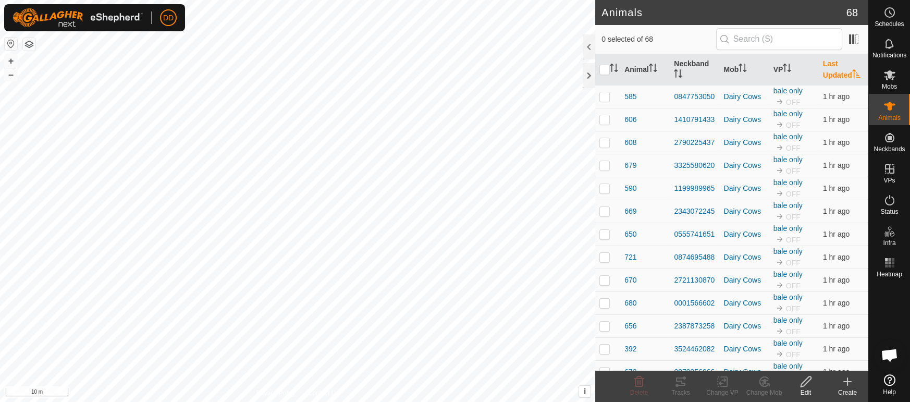
click at [837, 75] on th "Last Updated" at bounding box center [844, 69] width 50 height 31
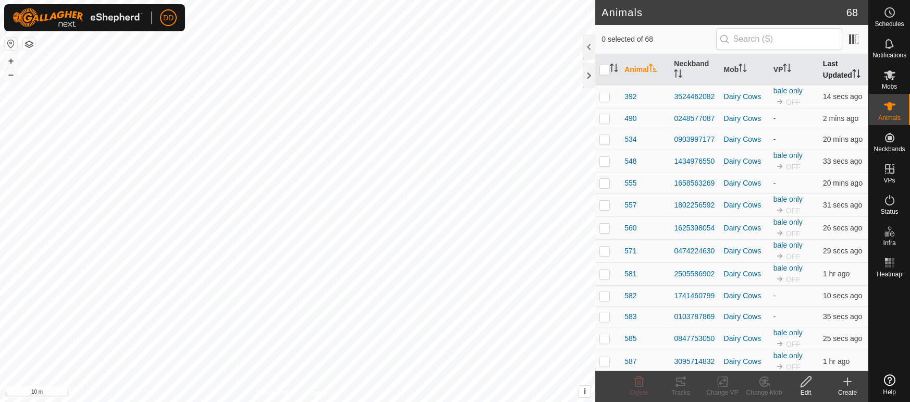
click at [834, 75] on th "Last Updated" at bounding box center [844, 69] width 50 height 31
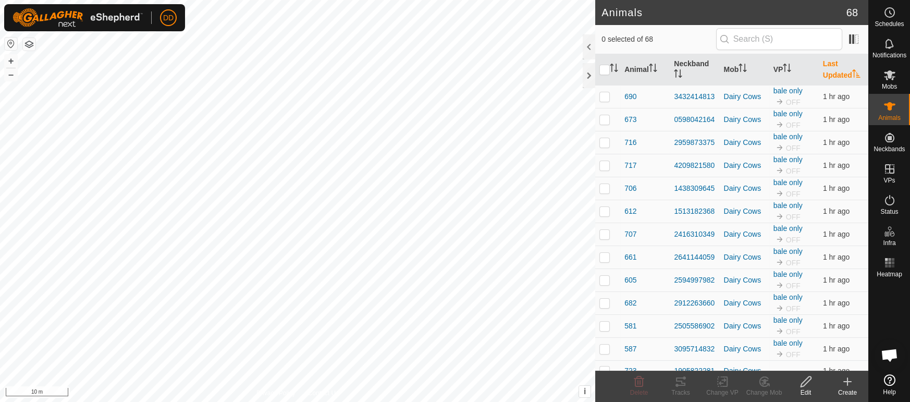
scroll to position [338, 0]
click at [834, 75] on th "Last Updated" at bounding box center [844, 69] width 50 height 31
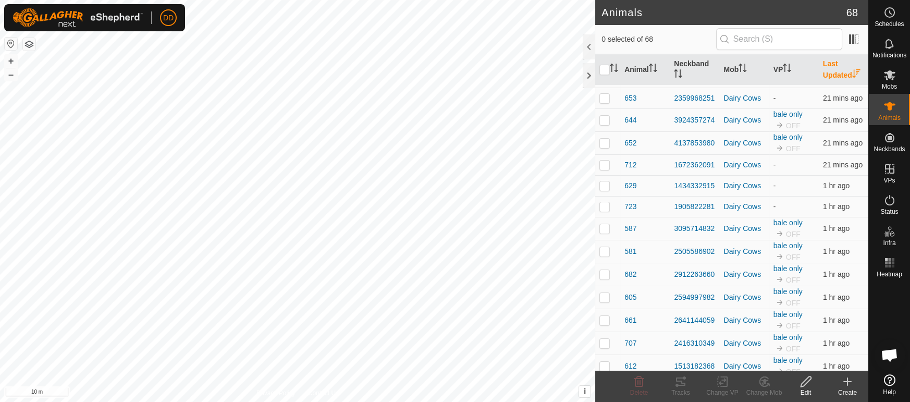
scroll to position [1091, 0]
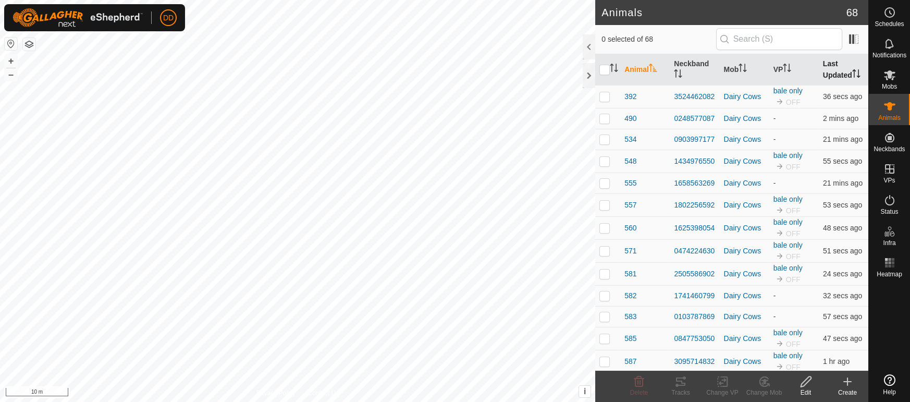
click at [839, 70] on th "Last Updated" at bounding box center [844, 69] width 50 height 31
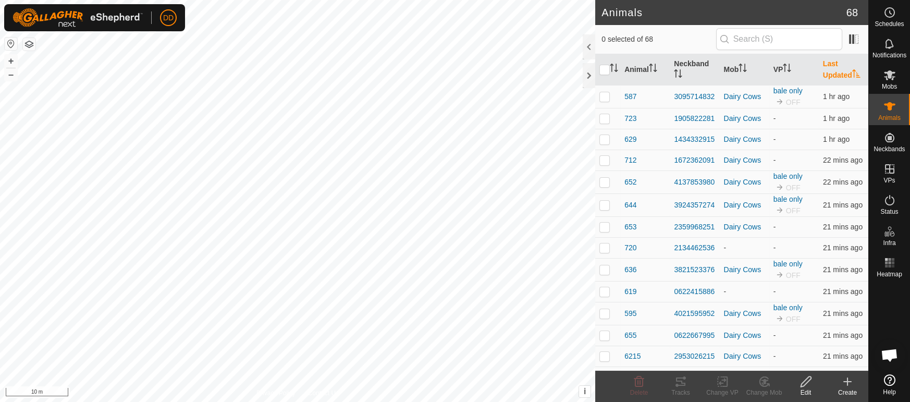
click at [839, 70] on th "Last Updated" at bounding box center [844, 69] width 50 height 31
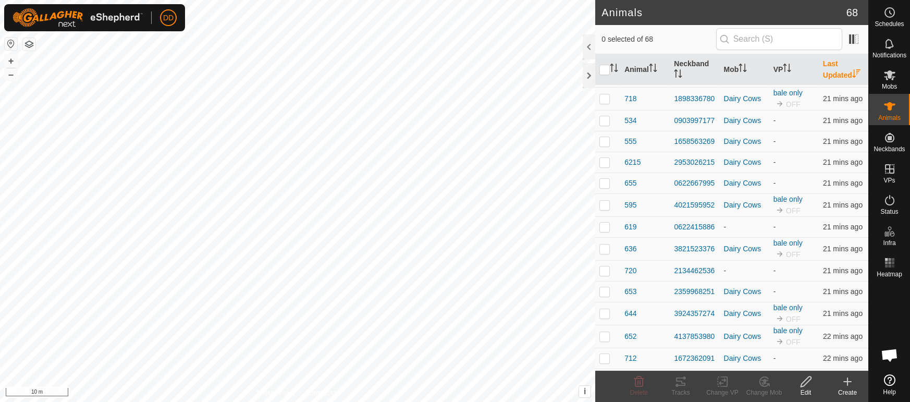
scroll to position [1207, 0]
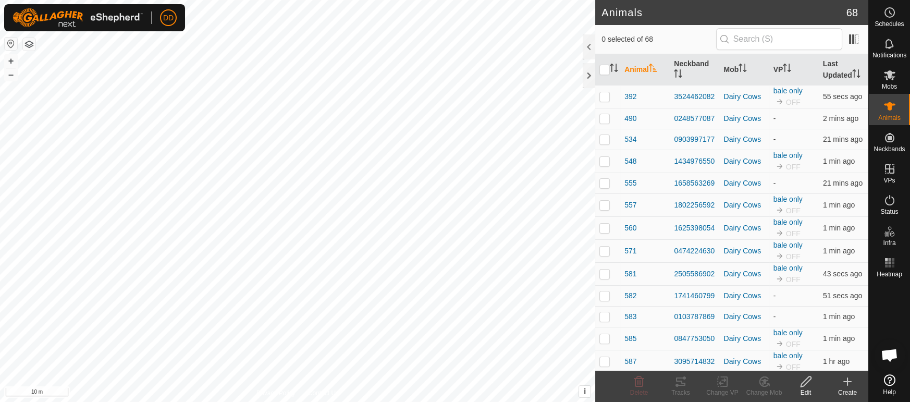
scroll to position [338, 0]
click at [783, 68] on th "VP" at bounding box center [794, 69] width 50 height 31
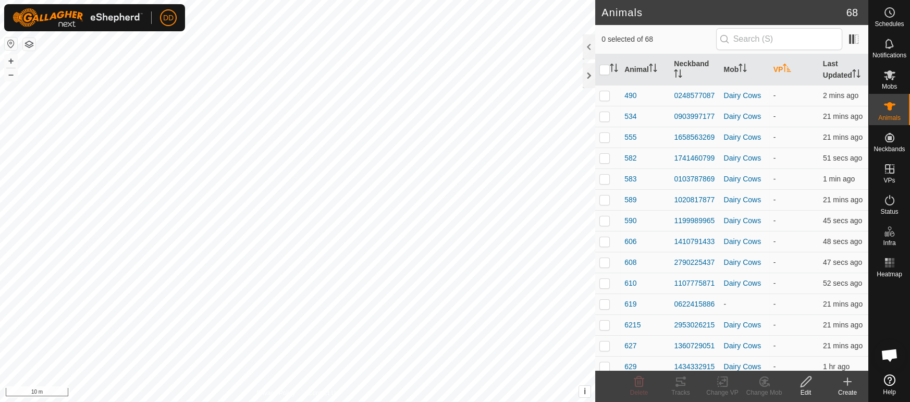
click at [783, 68] on th "VP" at bounding box center [794, 69] width 50 height 31
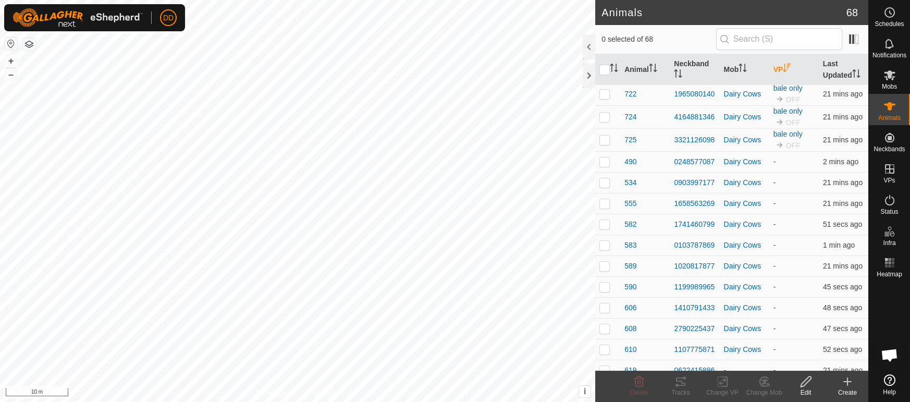
scroll to position [700, 0]
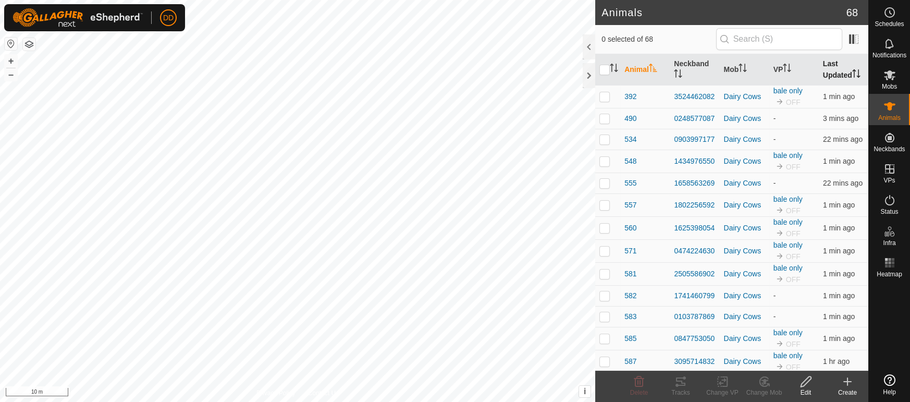
click at [844, 69] on th "Last Updated" at bounding box center [844, 69] width 50 height 31
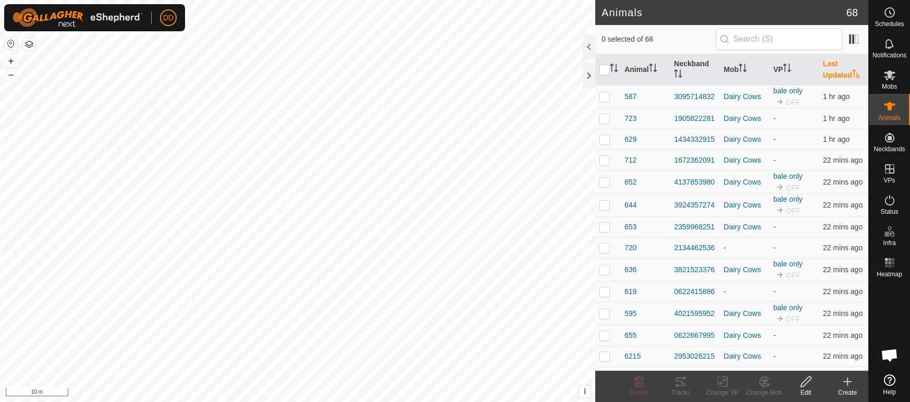
scroll to position [338, 0]
click at [797, 75] on th "VP" at bounding box center [794, 69] width 50 height 31
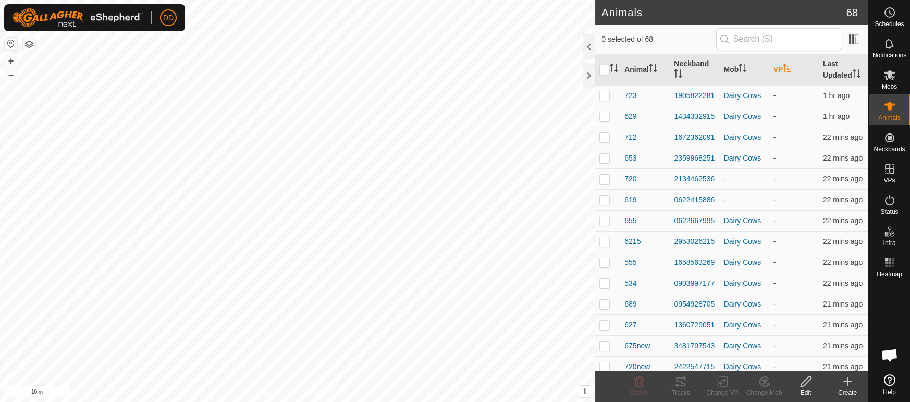
click at [797, 75] on th "VP" at bounding box center [794, 69] width 50 height 31
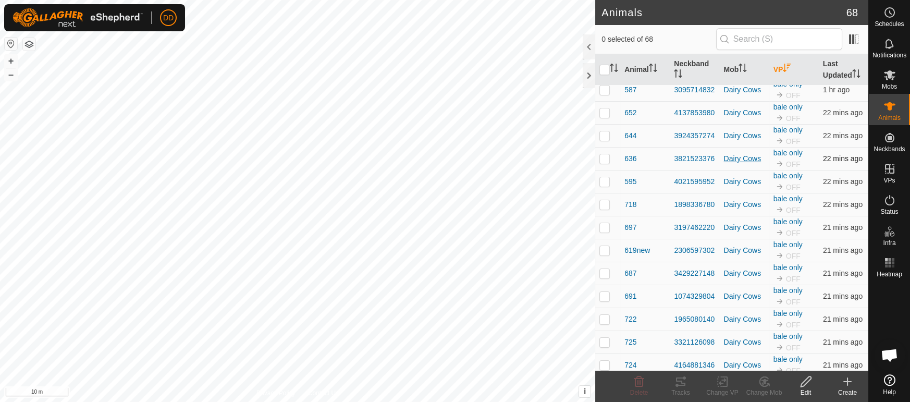
scroll to position [0, 0]
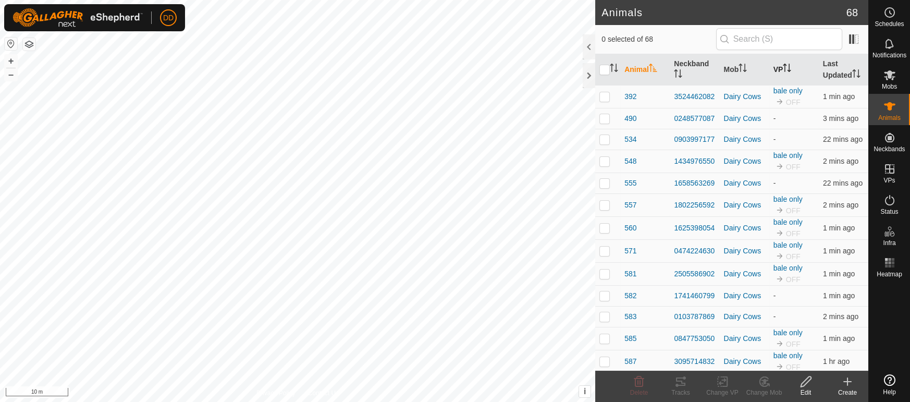
click at [786, 68] on icon "Activate to sort" at bounding box center [787, 68] width 8 height 8
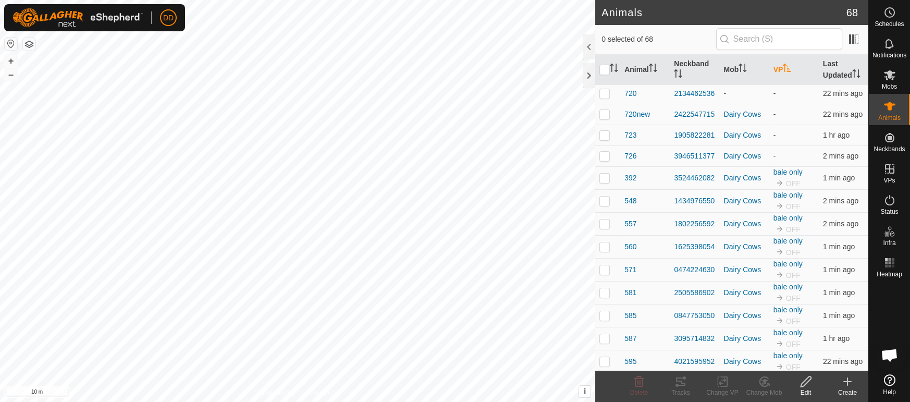
scroll to position [648, 0]
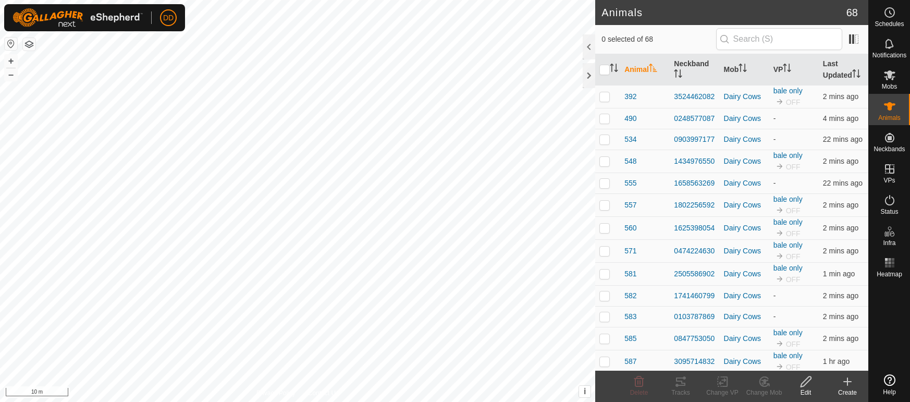
click at [842, 78] on th "Last Updated" at bounding box center [844, 69] width 50 height 31
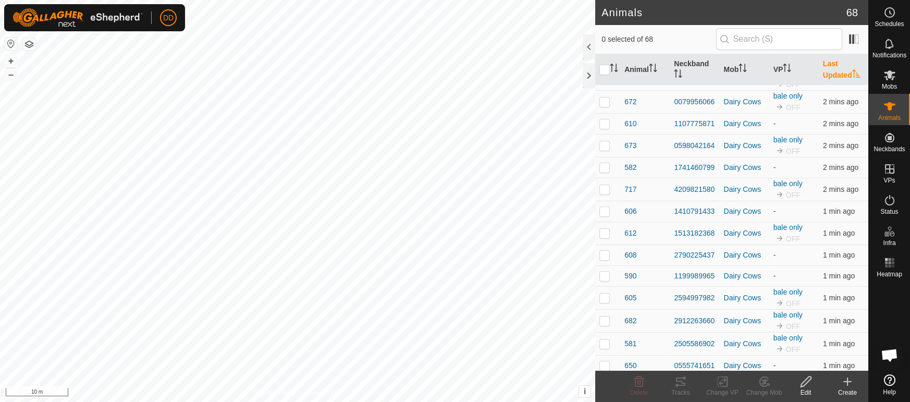
scroll to position [1207, 0]
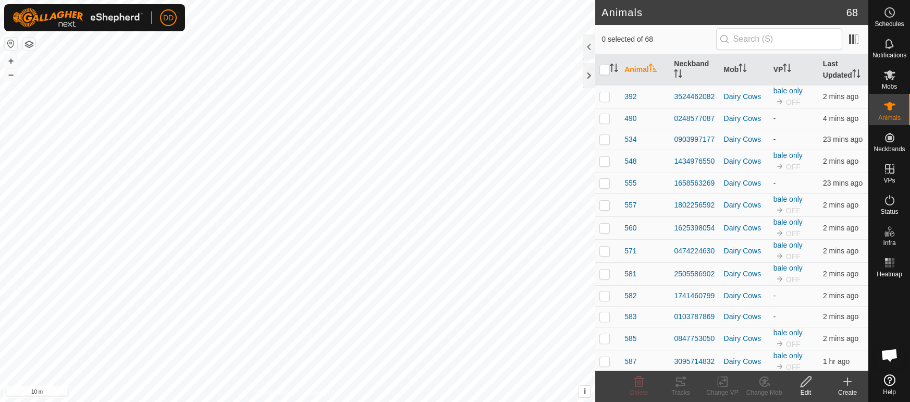
scroll to position [338, 0]
click at [795, 75] on th "VP" at bounding box center [794, 69] width 50 height 31
click at [780, 77] on th "VP" at bounding box center [794, 69] width 50 height 31
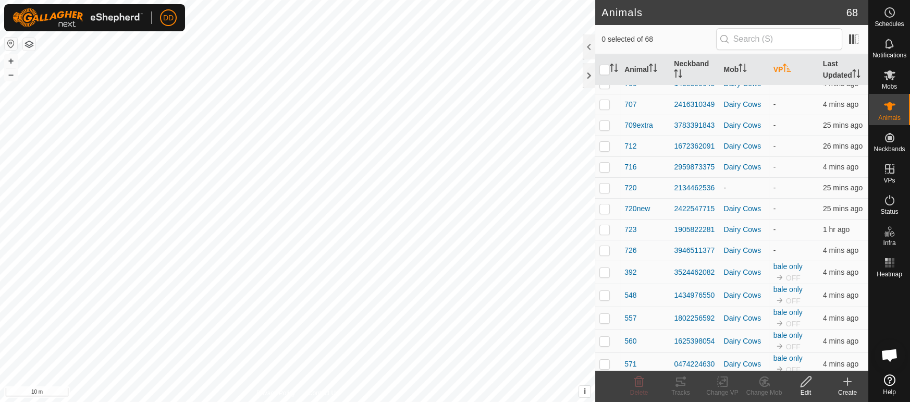
scroll to position [557, 0]
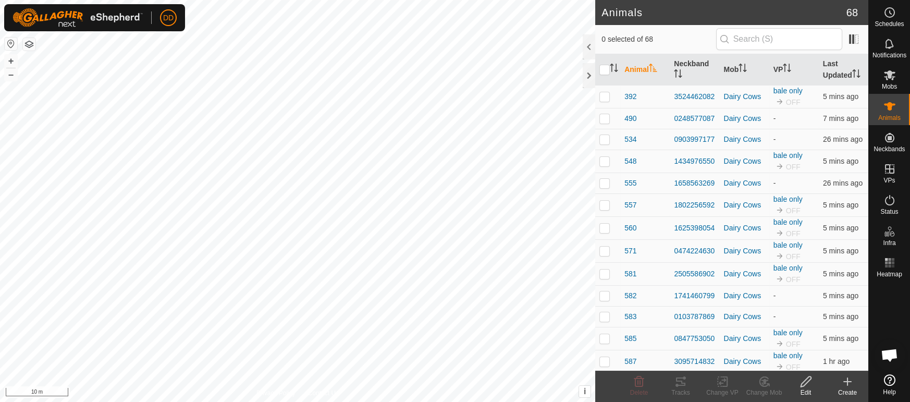
scroll to position [338, 0]
